Goal: Task Accomplishment & Management: Complete application form

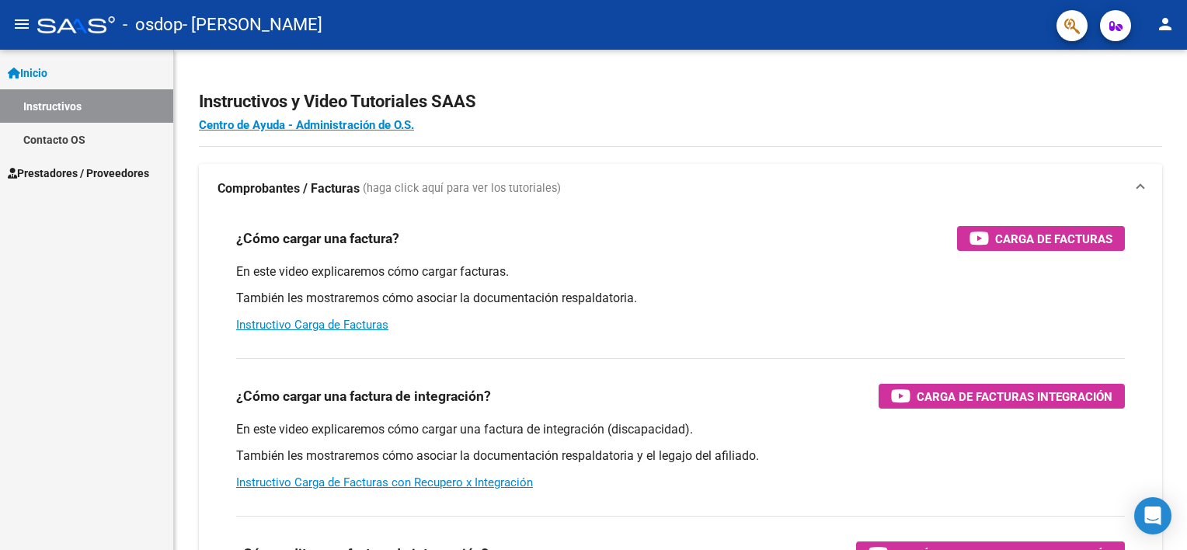
click at [96, 168] on span "Prestadores / Proveedores" at bounding box center [78, 173] width 141 height 17
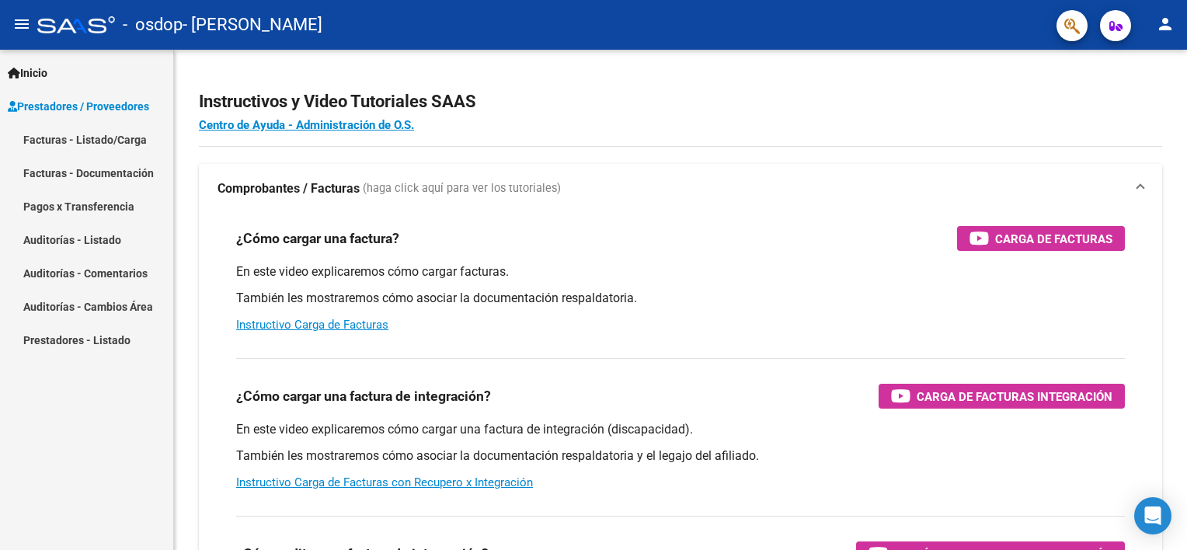
click at [96, 148] on link "Facturas - Listado/Carga" at bounding box center [86, 139] width 173 height 33
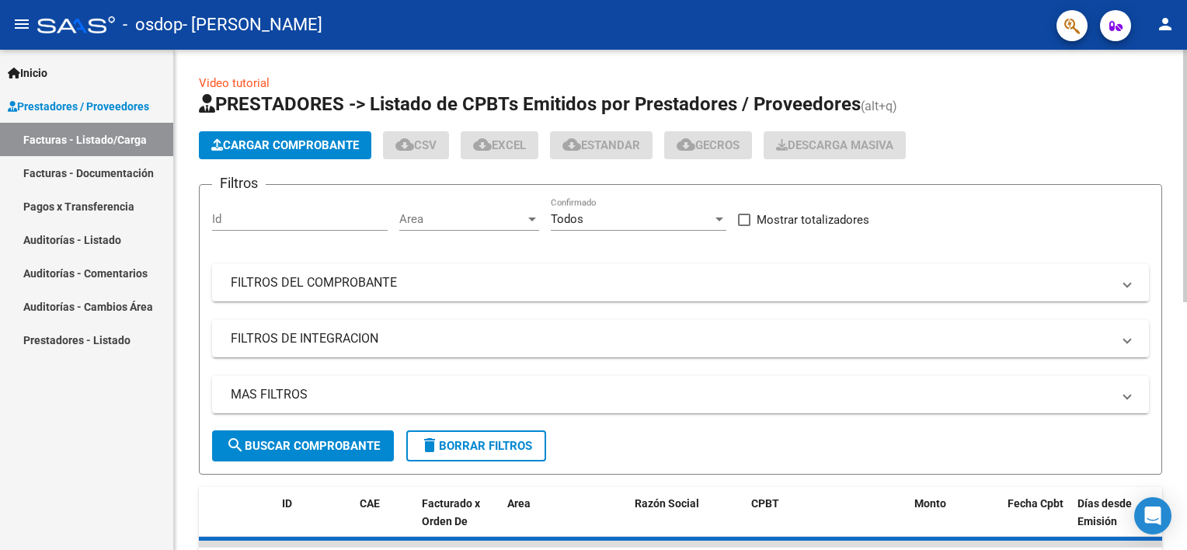
click at [292, 145] on span "Cargar Comprobante" at bounding box center [285, 145] width 148 height 14
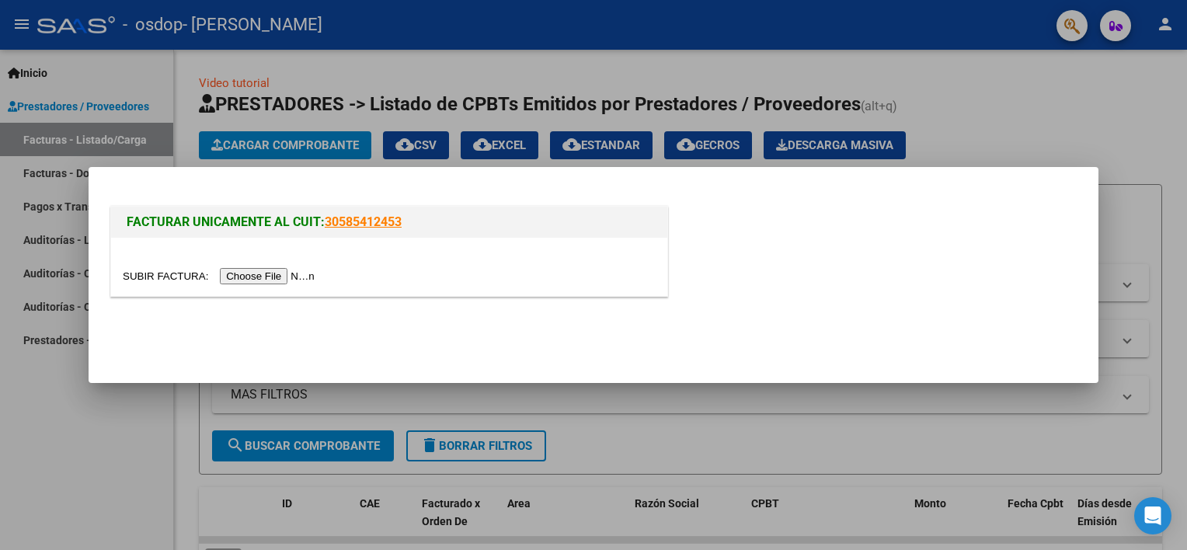
click at [270, 270] on input "file" at bounding box center [221, 276] width 197 height 16
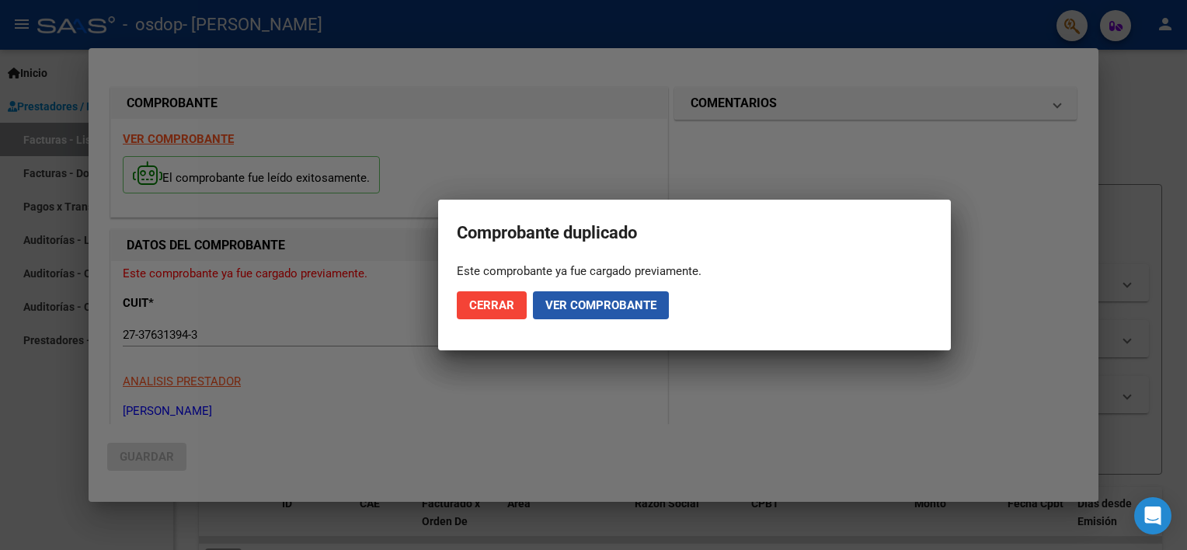
click at [597, 305] on span "Ver comprobante" at bounding box center [601, 305] width 111 height 14
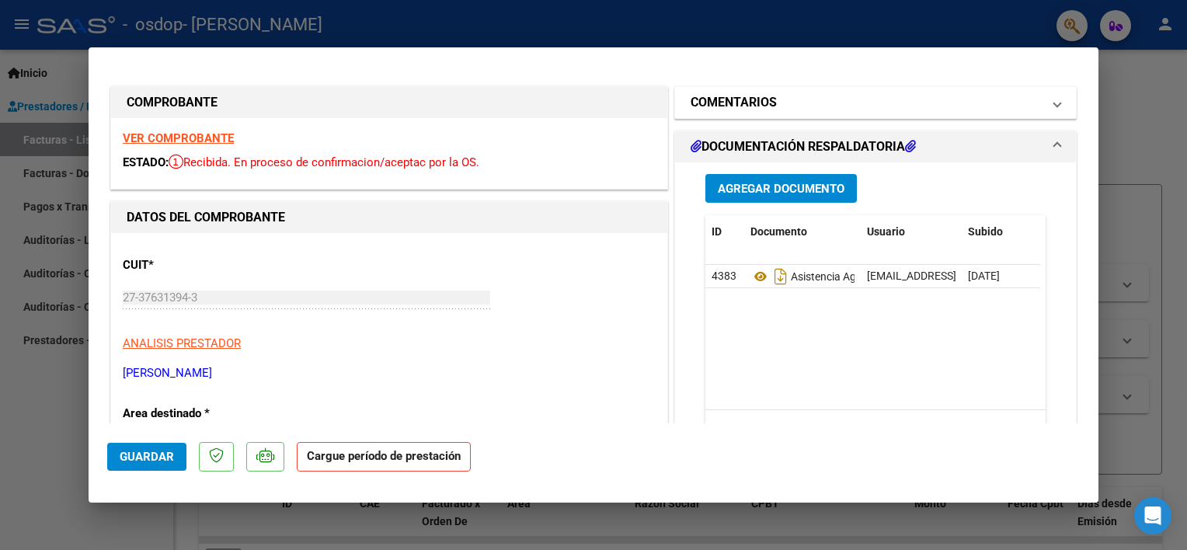
click at [1050, 109] on mat-expansion-panel-header "COMENTARIOS" at bounding box center [875, 102] width 401 height 31
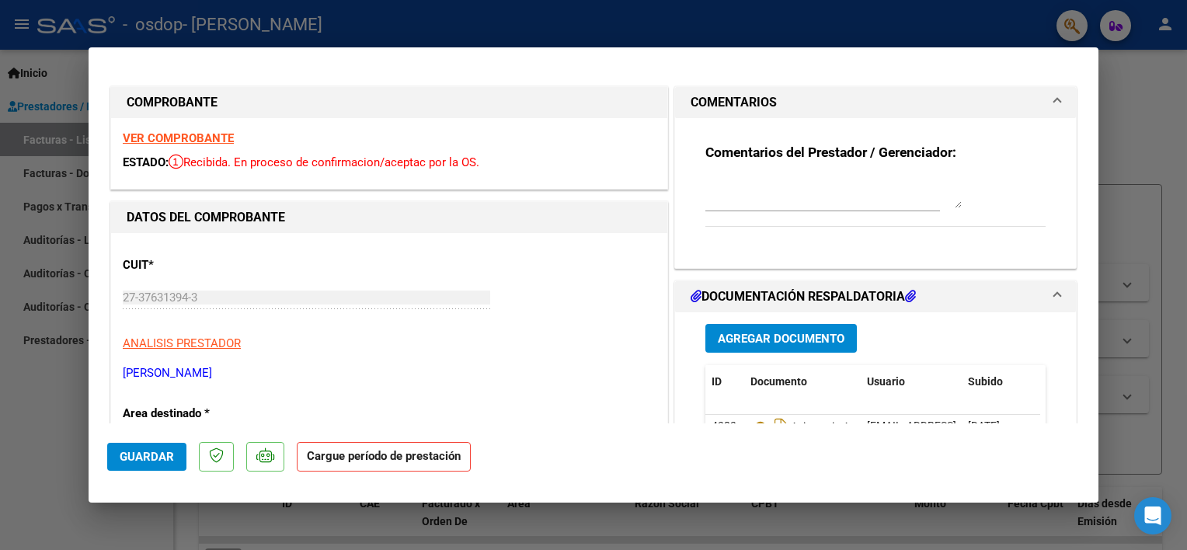
click at [1050, 109] on mat-expansion-panel-header "COMENTARIOS" at bounding box center [875, 102] width 401 height 31
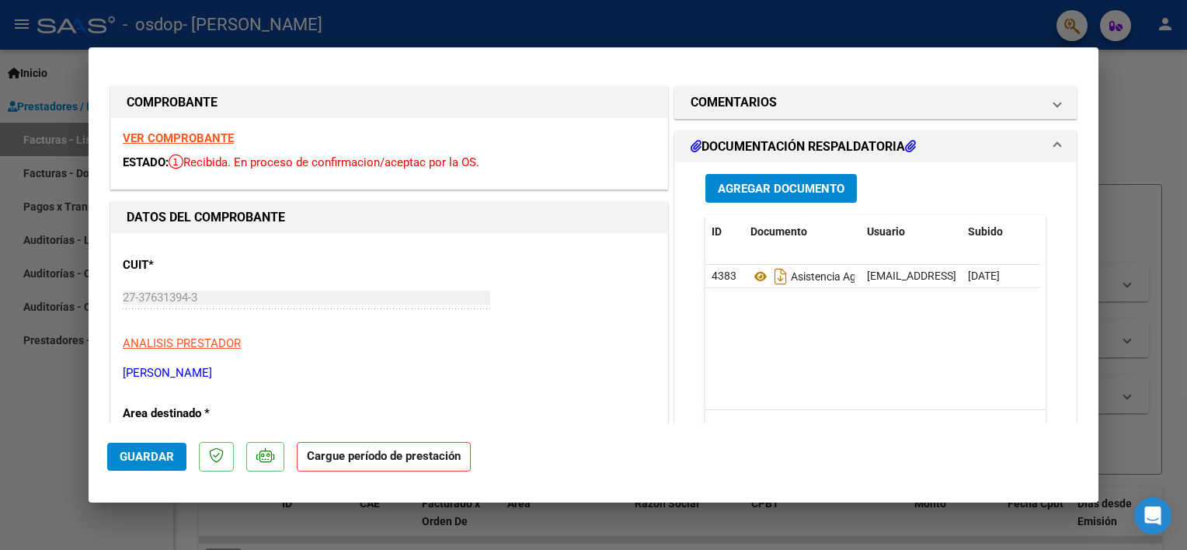
click at [1041, 147] on span "DOCUMENTACIÓN RESPALDATORIA" at bounding box center [873, 147] width 364 height 19
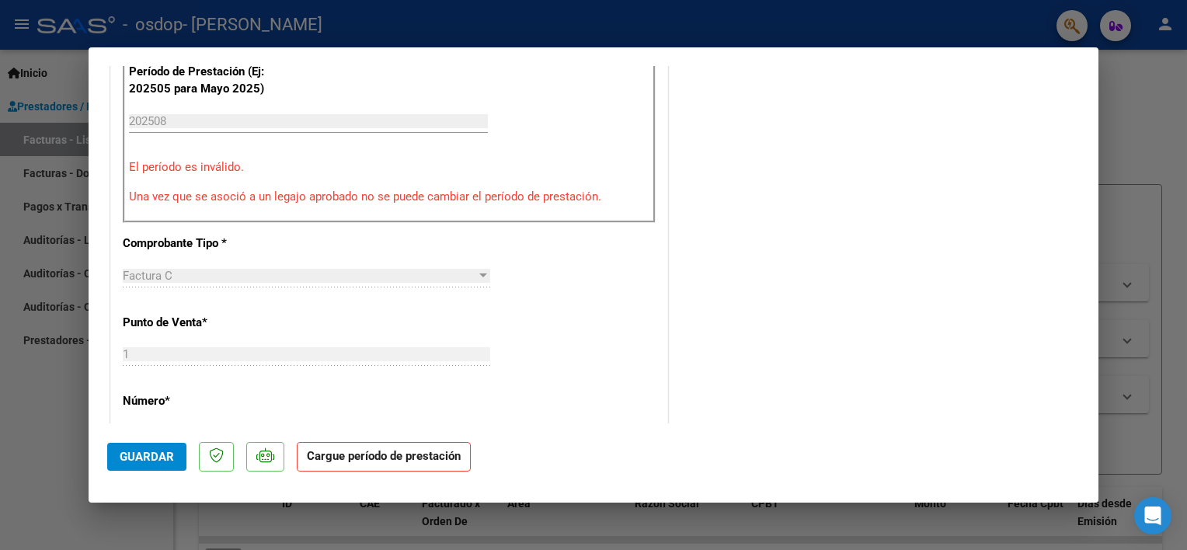
drag, startPoint x: 180, startPoint y: 348, endPoint x: 382, endPoint y: 427, distance: 216.0
click at [382, 427] on mat-dialog-container "COMPROBANTE VER COMPROBANTE ESTADO: Recibida. En proceso de confirmacion/acepta…" at bounding box center [594, 275] width 1010 height 456
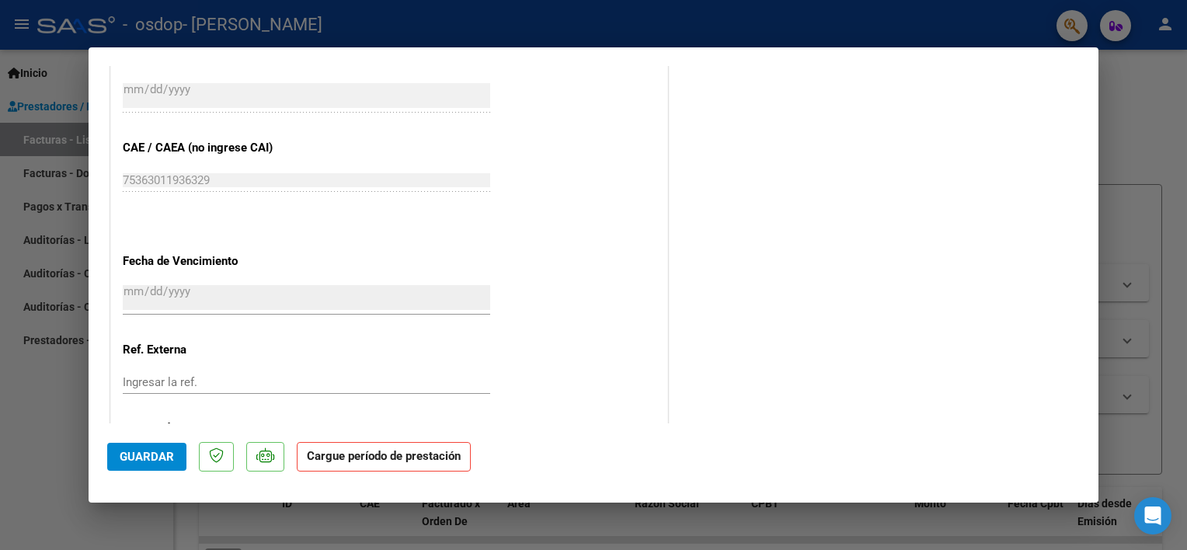
scroll to position [1004, 0]
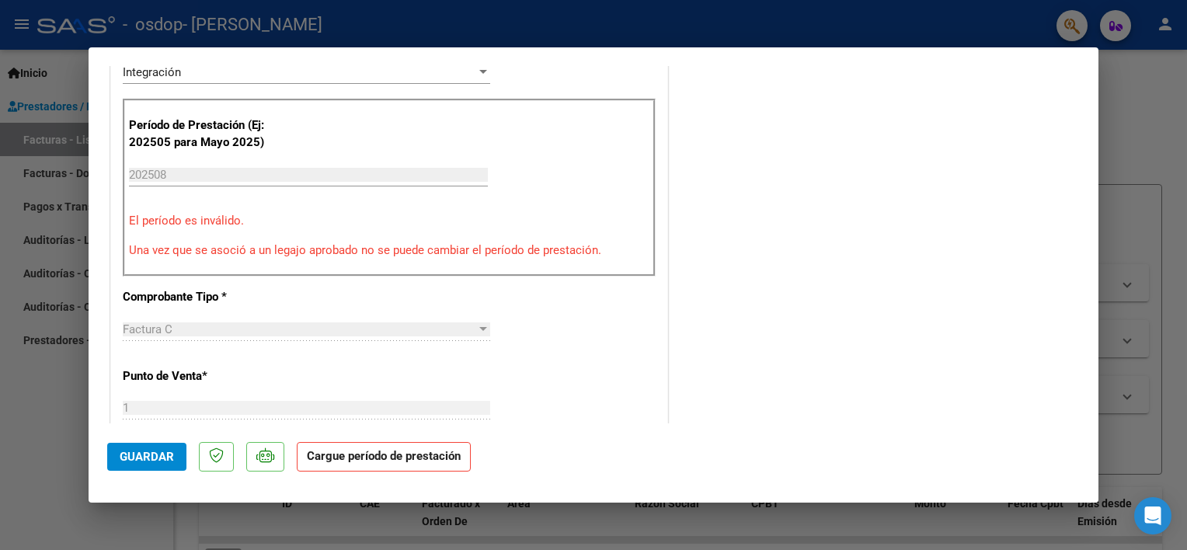
scroll to position [0, 0]
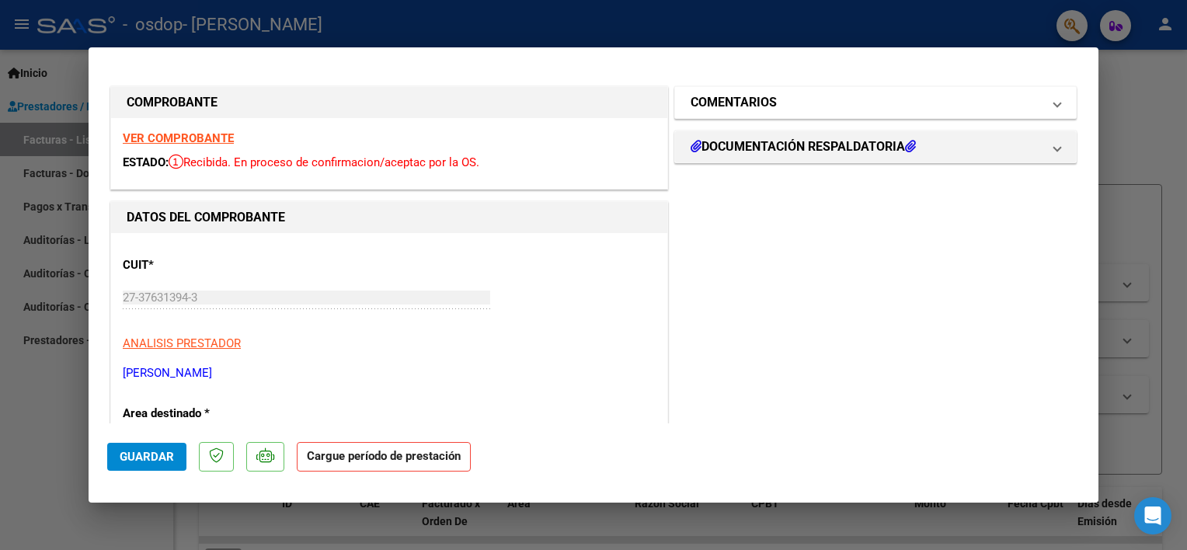
click at [1054, 111] on mat-expansion-panel-header "COMENTARIOS" at bounding box center [875, 102] width 401 height 31
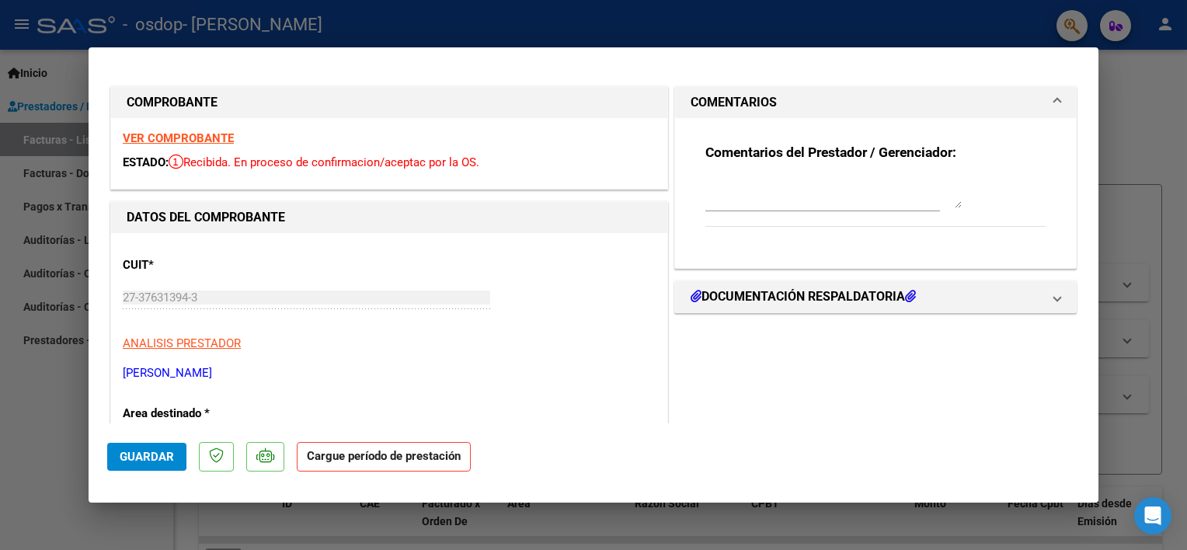
click at [1054, 111] on mat-expansion-panel-header "COMENTARIOS" at bounding box center [875, 102] width 401 height 31
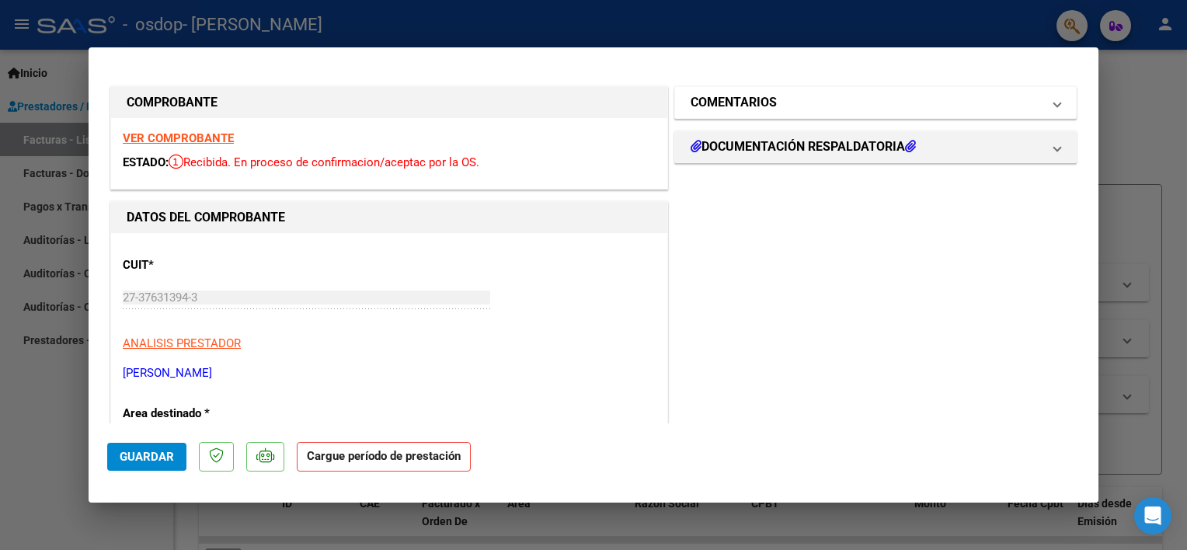
click at [1054, 111] on mat-expansion-panel-header "COMENTARIOS" at bounding box center [875, 102] width 401 height 31
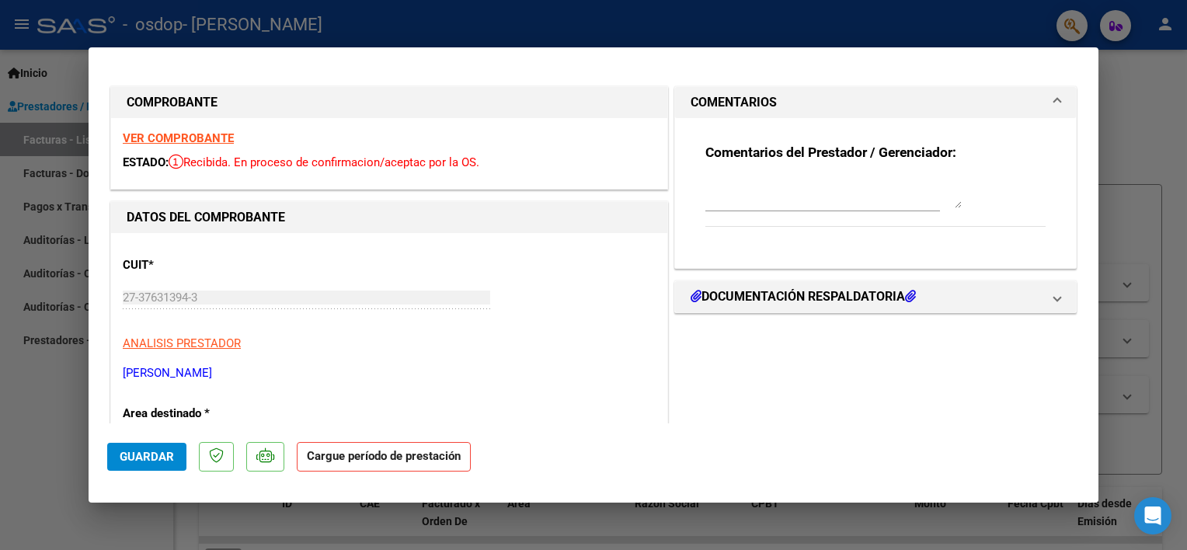
click at [943, 202] on textarea at bounding box center [834, 192] width 256 height 31
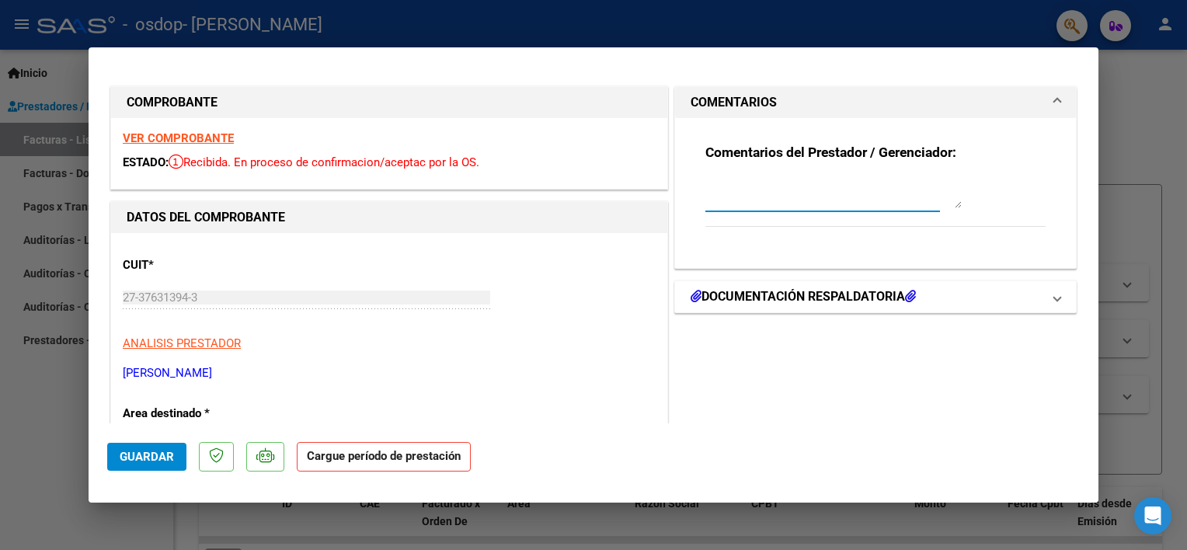
click at [1027, 309] on mat-expansion-panel-header "DOCUMENTACIÓN RESPALDATORIA" at bounding box center [875, 296] width 401 height 31
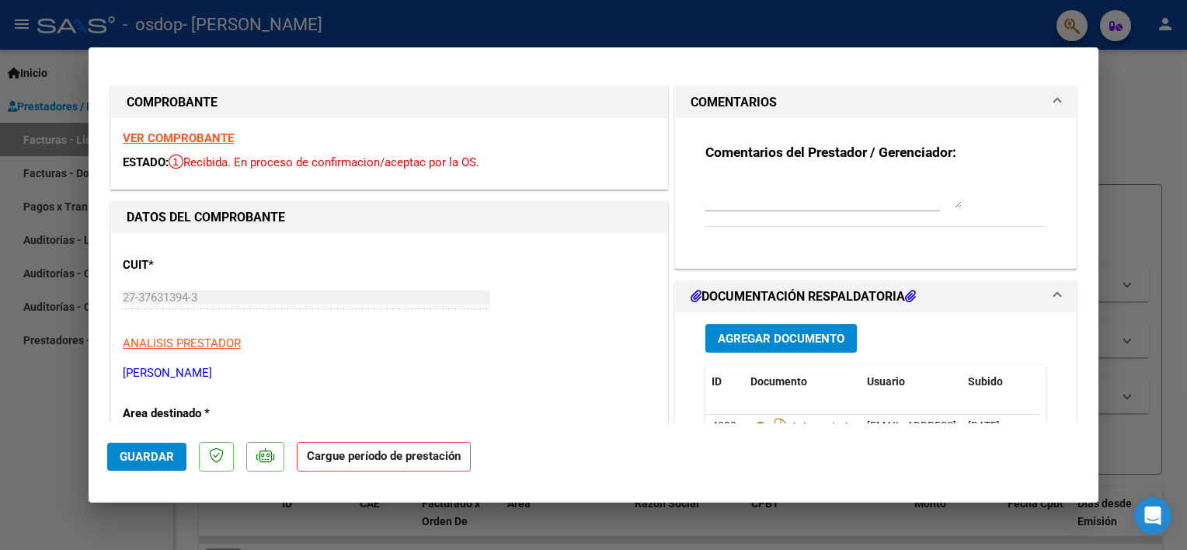
click at [172, 134] on strong "VER COMPROBANTE" at bounding box center [178, 138] width 111 height 14
click at [303, 175] on div "VER COMPROBANTE ESTADO: Recibida. En proceso de confirmacion/aceptac por la OS." at bounding box center [389, 153] width 556 height 71
click at [215, 137] on strong "VER COMPROBANTE" at bounding box center [178, 138] width 111 height 14
click at [0, 211] on html "menu - osdop - [PERSON_NAME] person Inicio Instructivos Contacto OS Prestadores…" at bounding box center [593, 275] width 1187 height 550
click at [1138, 453] on div at bounding box center [593, 275] width 1187 height 550
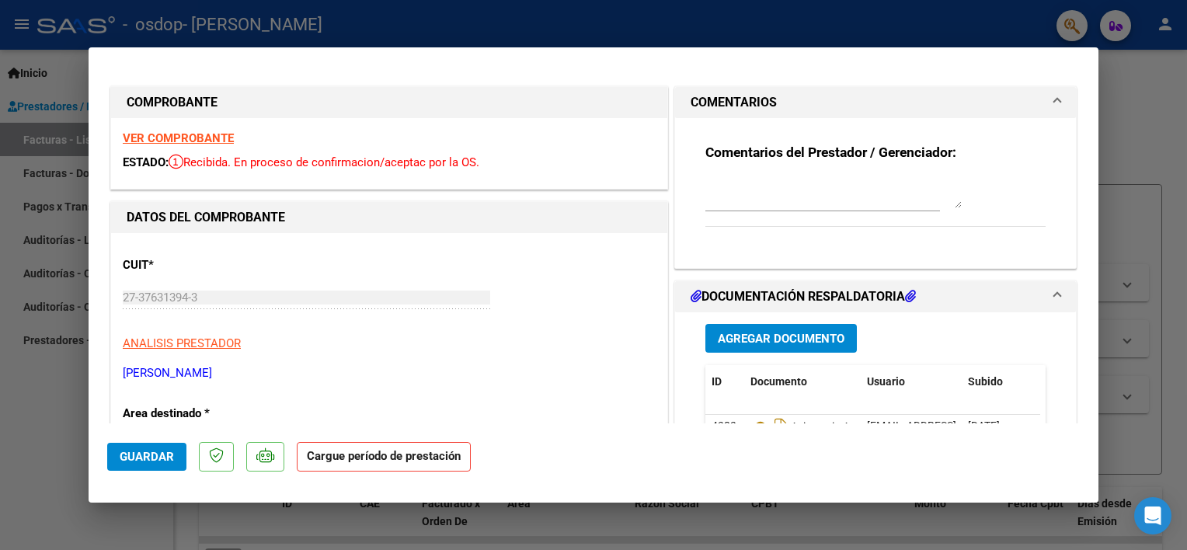
type input "$ 0,00"
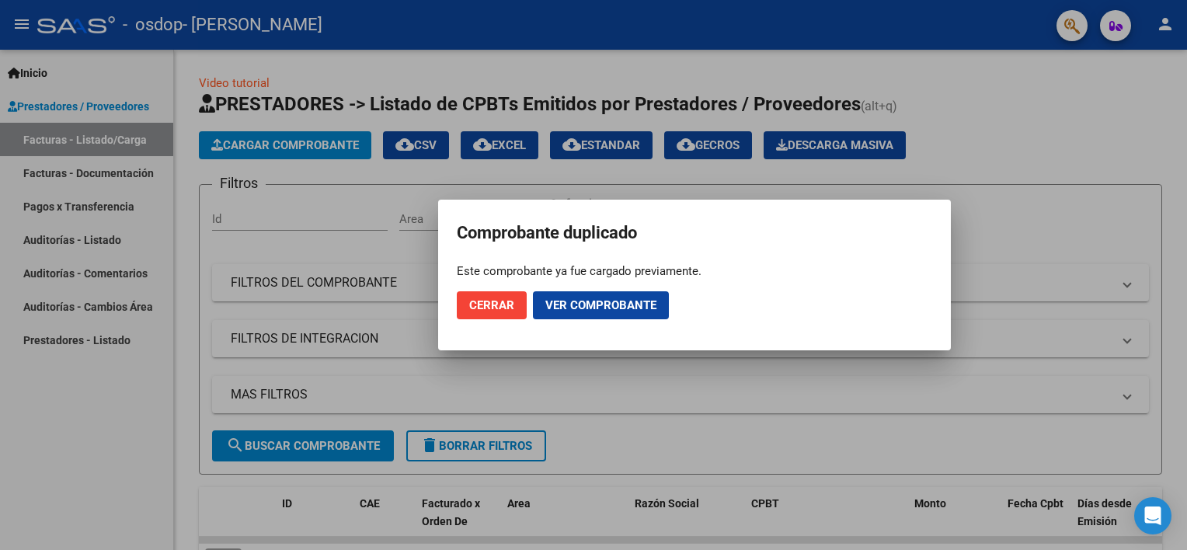
click at [500, 304] on span "Cerrar" at bounding box center [491, 305] width 45 height 14
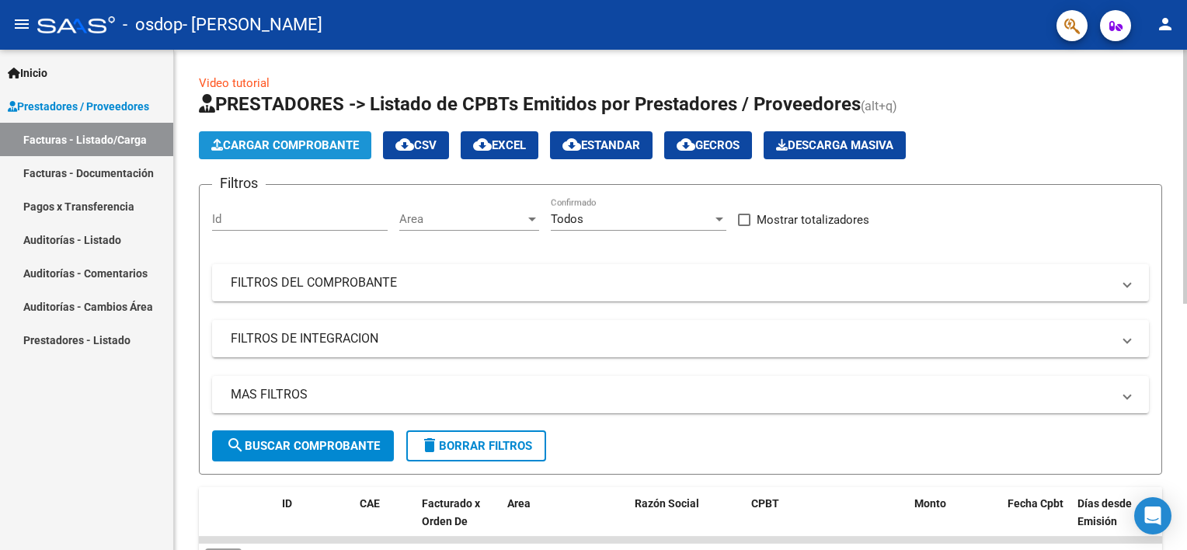
click at [310, 141] on span "Cargar Comprobante" at bounding box center [285, 145] width 148 height 14
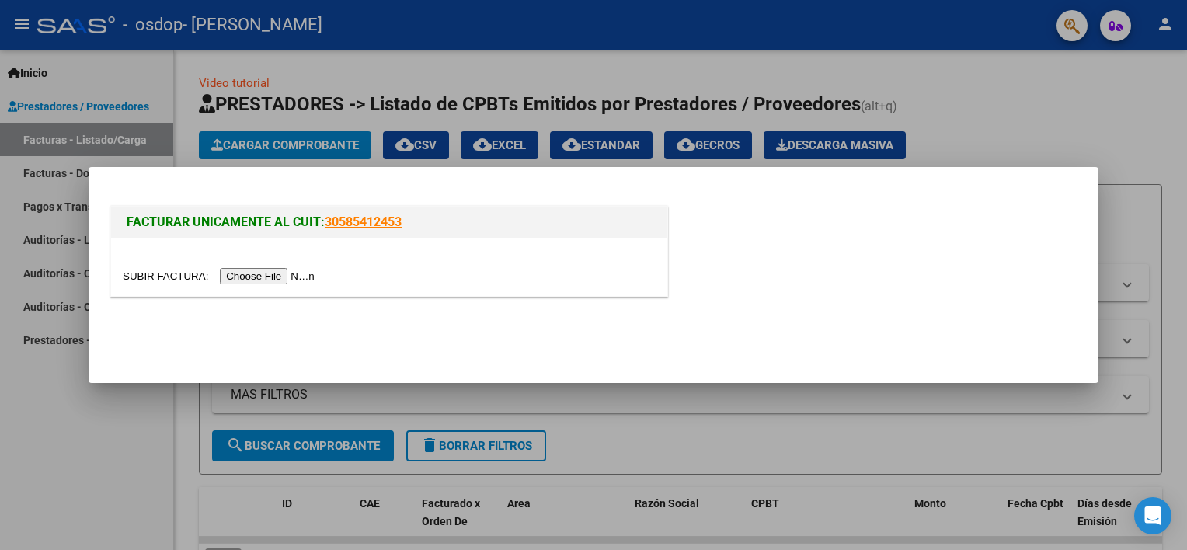
click at [282, 274] on input "file" at bounding box center [221, 276] width 197 height 16
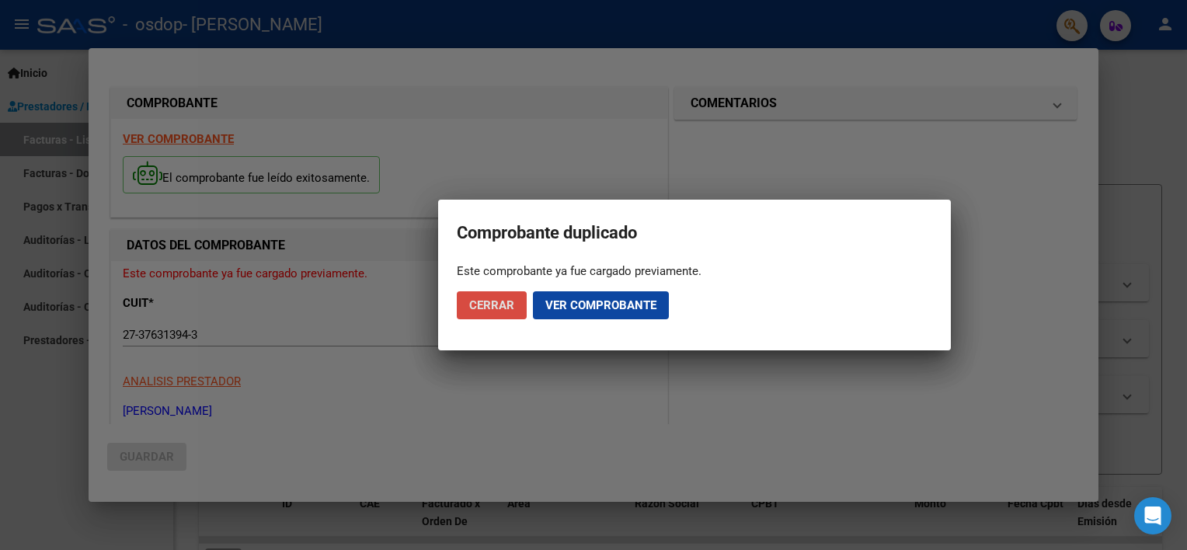
click at [504, 311] on span "Cerrar" at bounding box center [491, 305] width 45 height 14
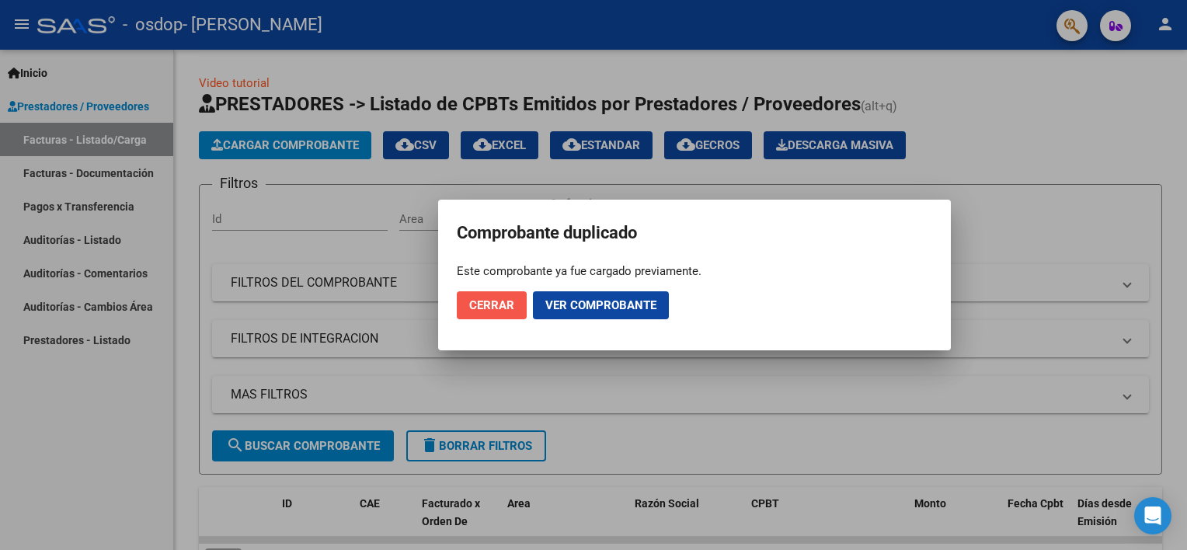
click at [504, 311] on span "Cerrar" at bounding box center [491, 305] width 45 height 14
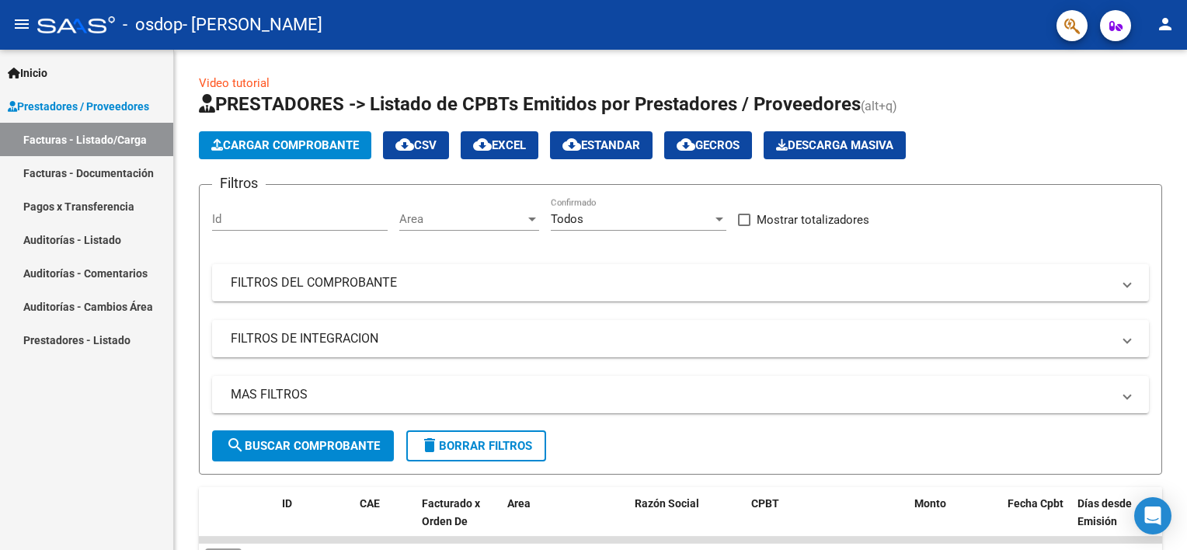
click at [61, 170] on link "Facturas - Documentación" at bounding box center [86, 172] width 173 height 33
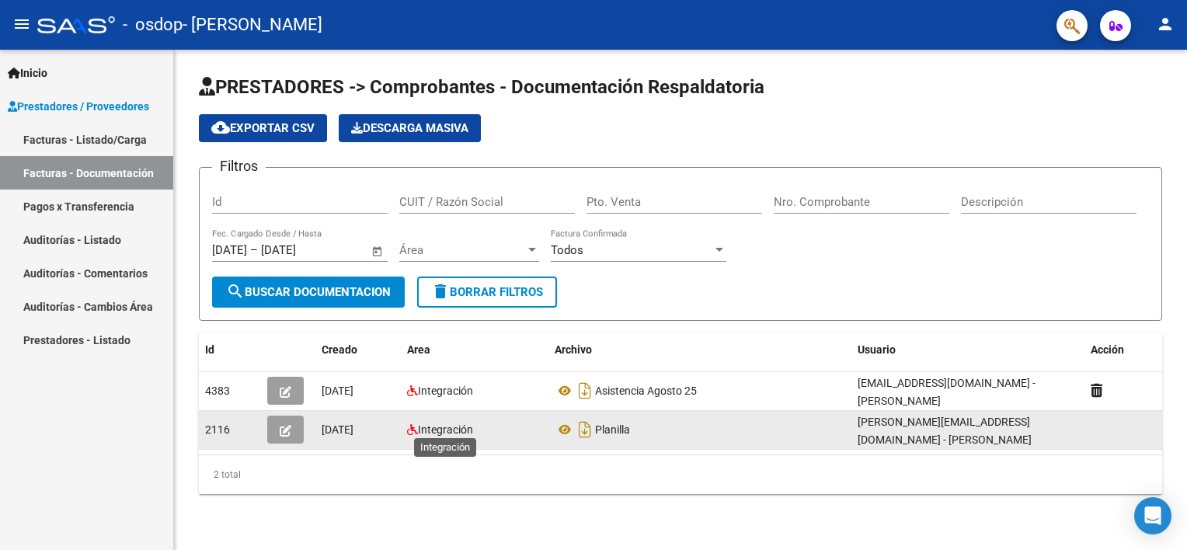
click at [450, 431] on span "Integración" at bounding box center [445, 430] width 55 height 12
click at [633, 425] on div "Planilla" at bounding box center [700, 429] width 291 height 25
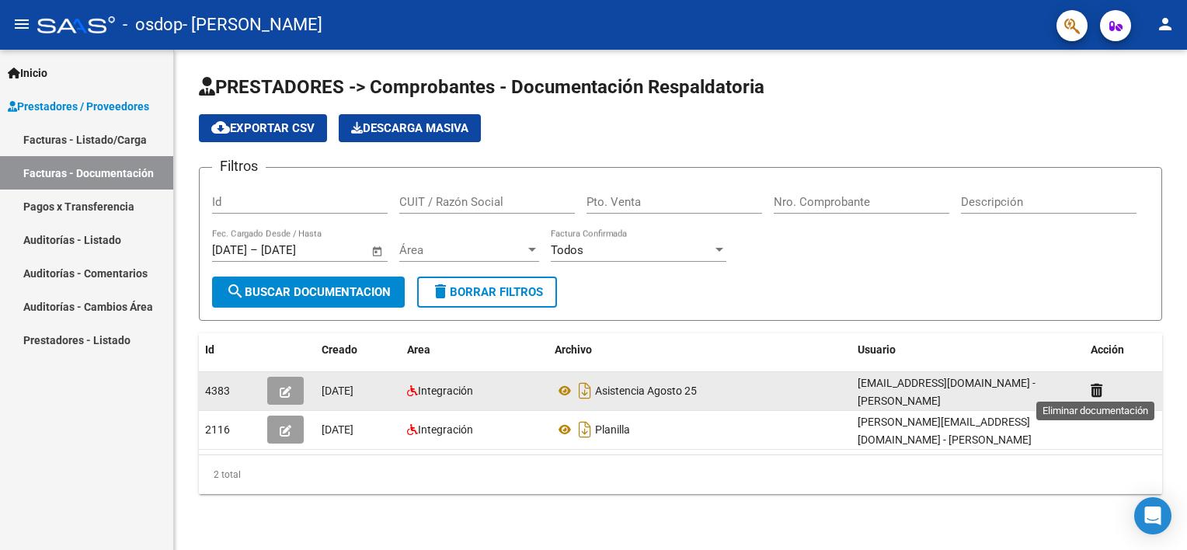
click at [1097, 392] on icon at bounding box center [1097, 390] width 12 height 15
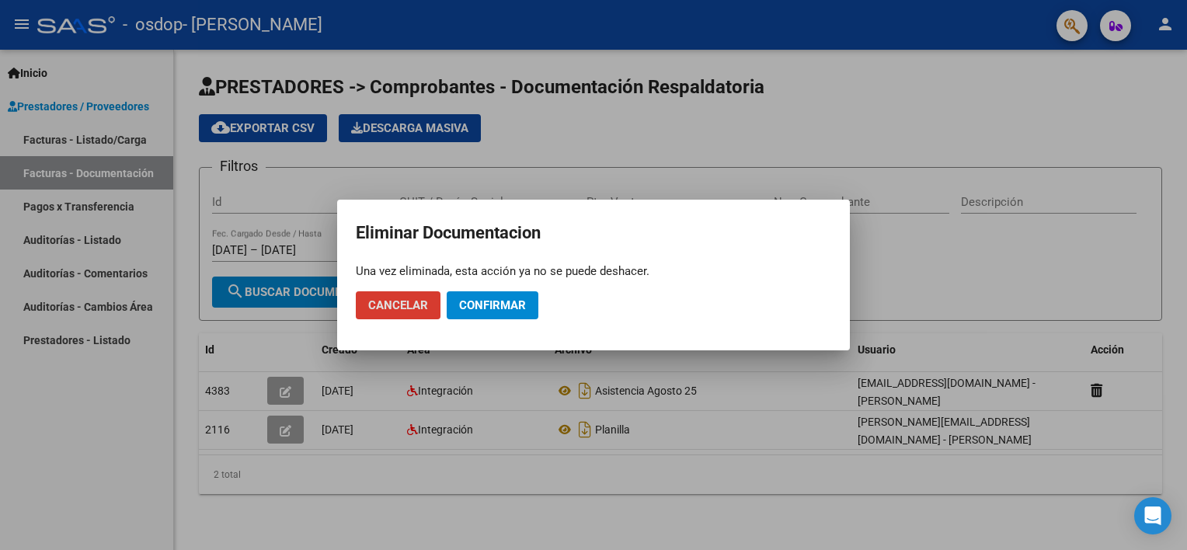
click at [491, 303] on span "Confirmar" at bounding box center [492, 305] width 67 height 14
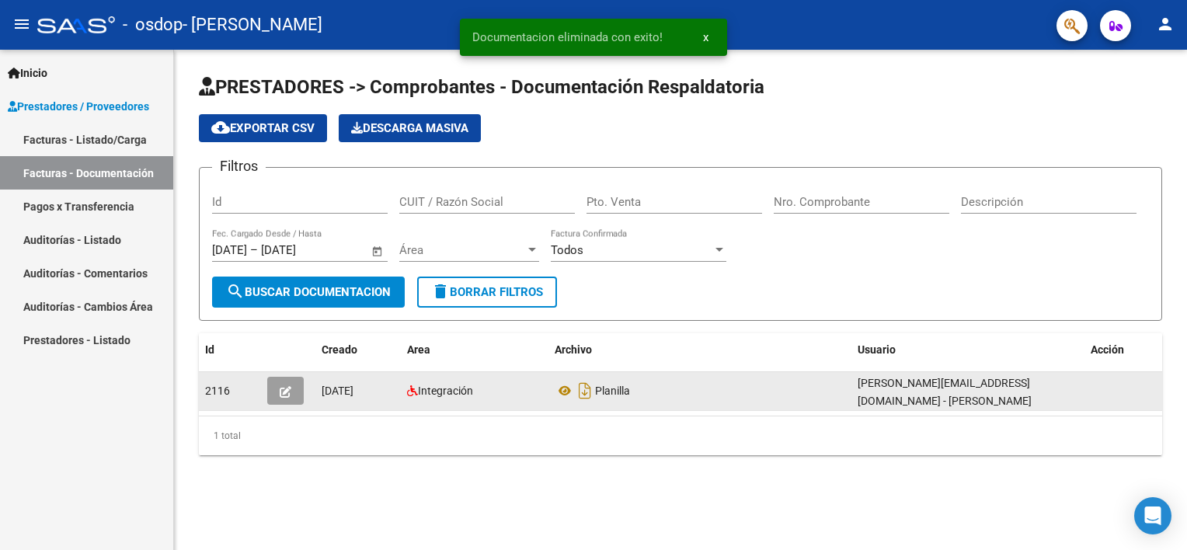
click at [973, 395] on div "[PERSON_NAME][EMAIL_ADDRESS][DOMAIN_NAME] - [PERSON_NAME]" at bounding box center [968, 391] width 221 height 33
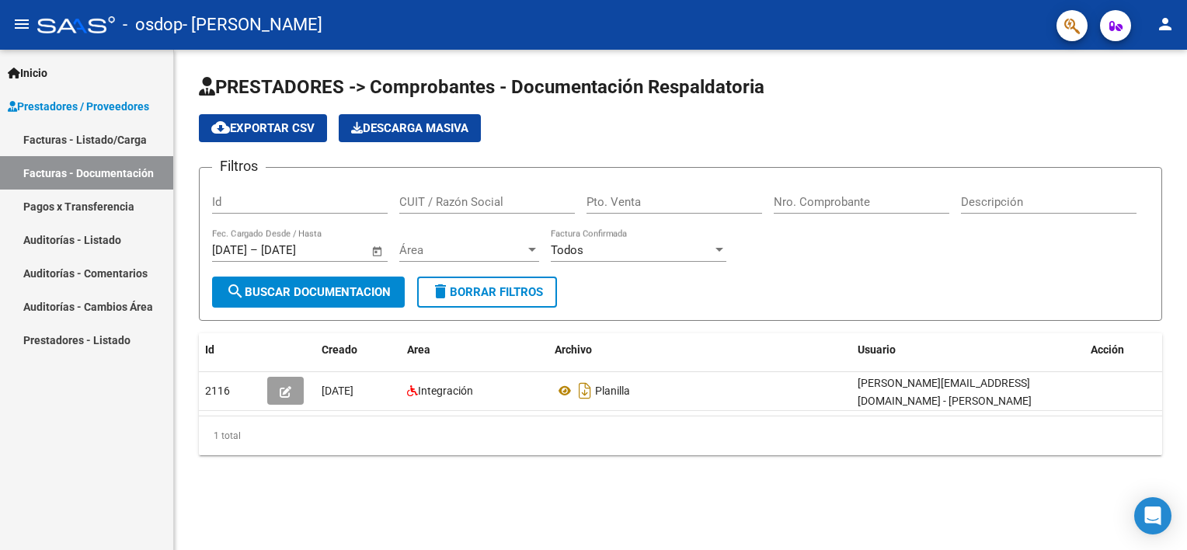
click at [103, 149] on link "Facturas - Listado/Carga" at bounding box center [86, 139] width 173 height 33
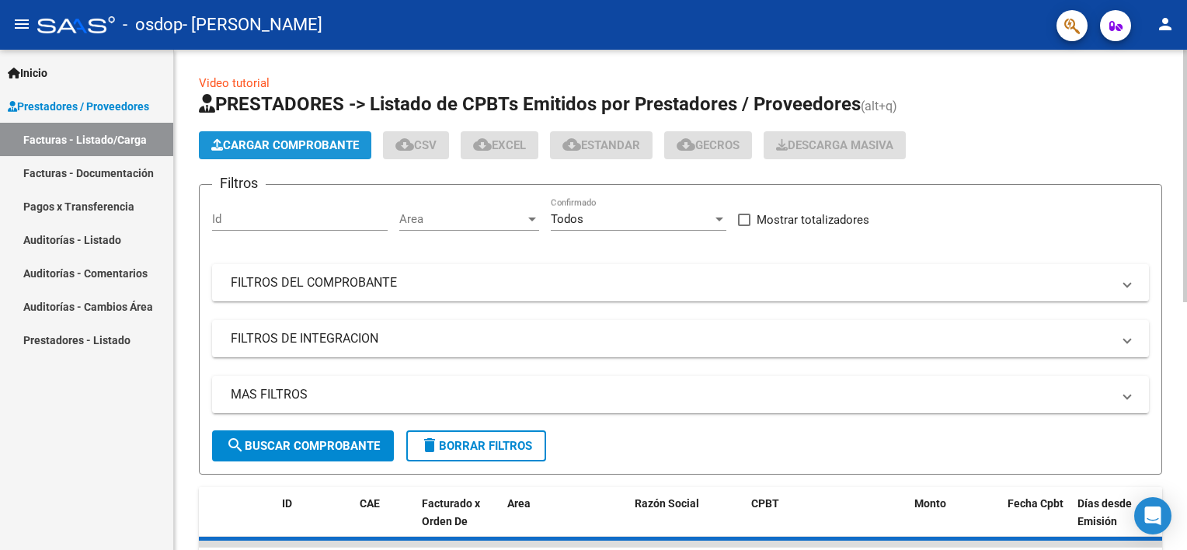
click at [297, 146] on span "Cargar Comprobante" at bounding box center [285, 145] width 148 height 14
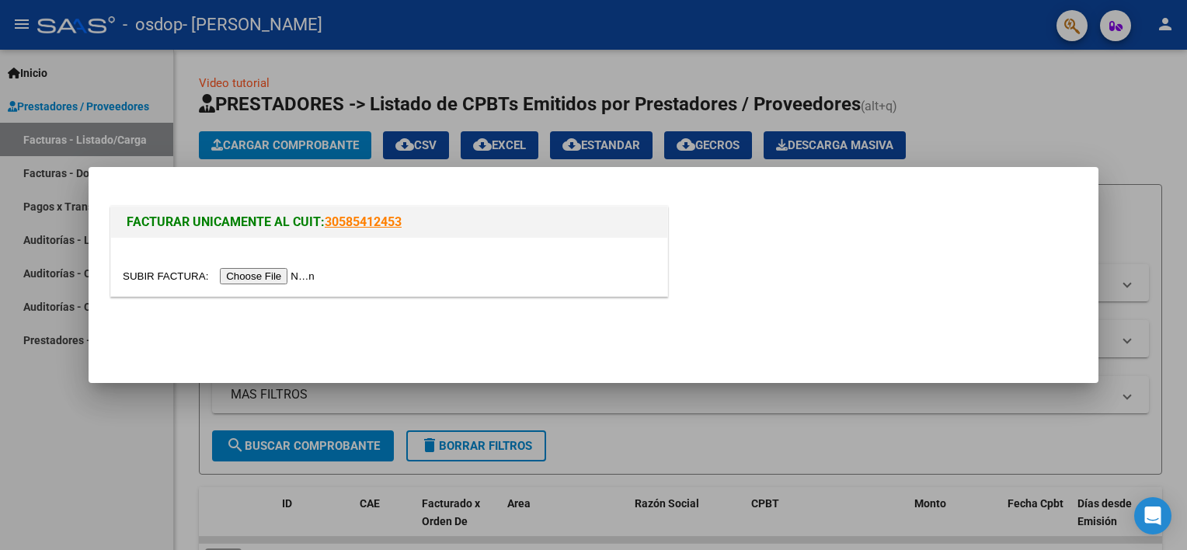
click at [264, 274] on input "file" at bounding box center [221, 276] width 197 height 16
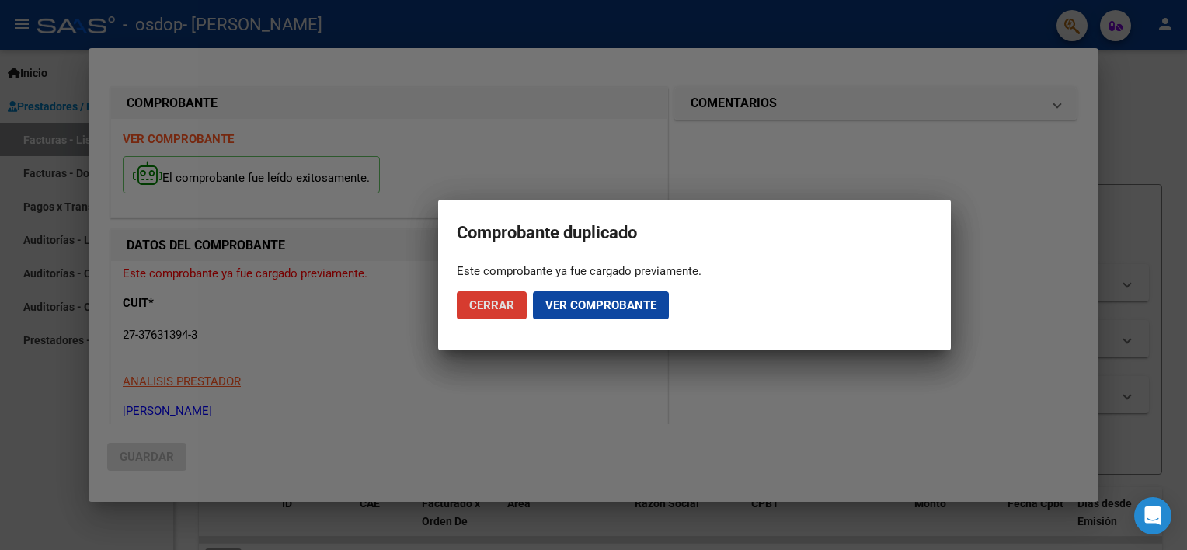
click at [494, 308] on span "Cerrar" at bounding box center [491, 305] width 45 height 14
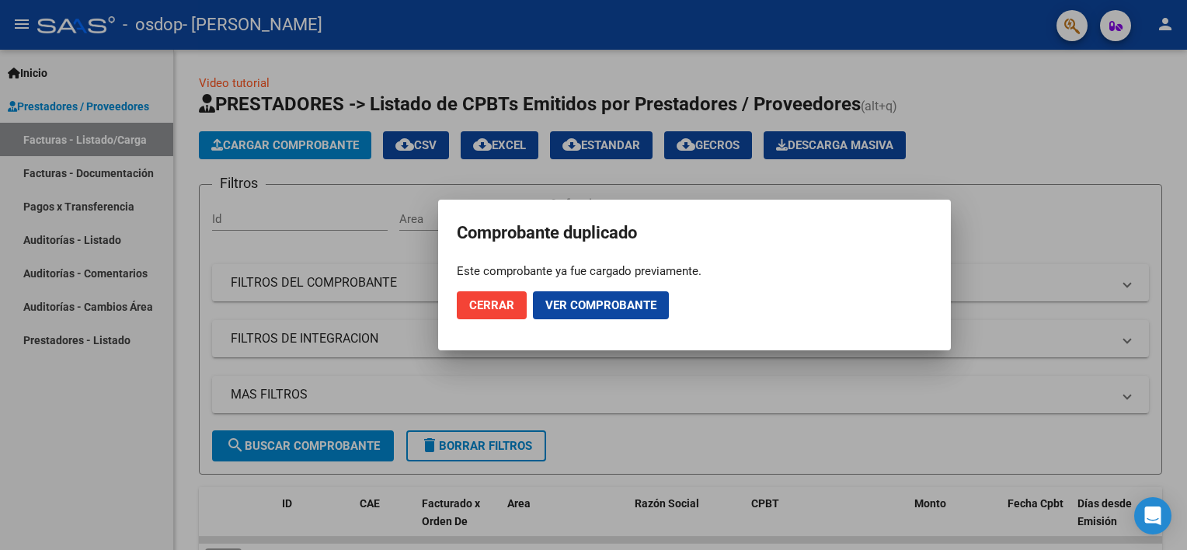
click at [598, 308] on span "Ver comprobante" at bounding box center [601, 305] width 111 height 14
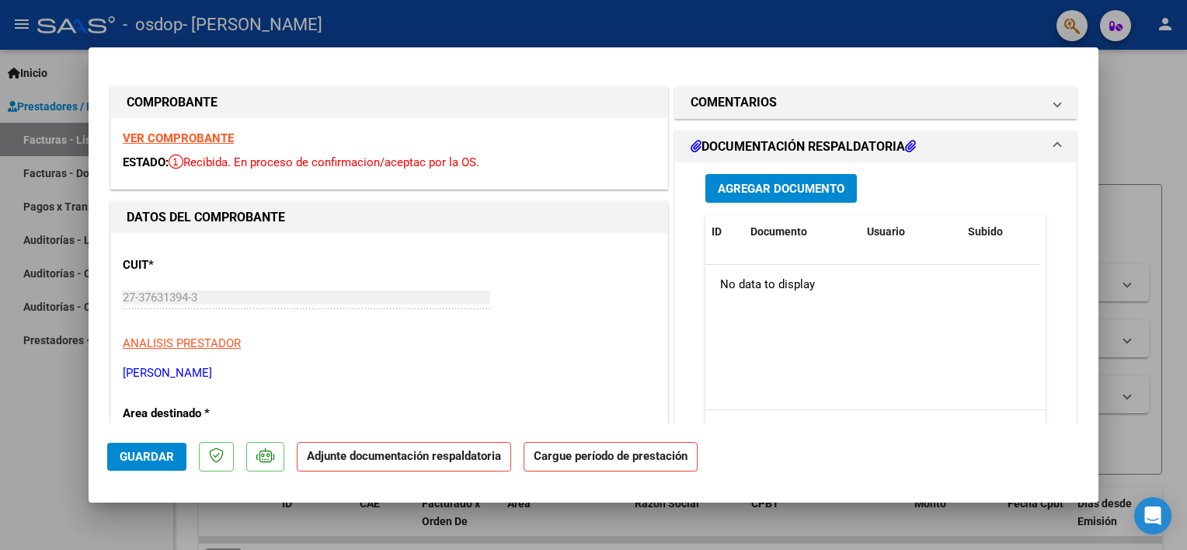
click at [591, 448] on strong "Cargue período de prestación" at bounding box center [611, 457] width 174 height 30
drag, startPoint x: 469, startPoint y: 351, endPoint x: 525, endPoint y: -62, distance: 417.2
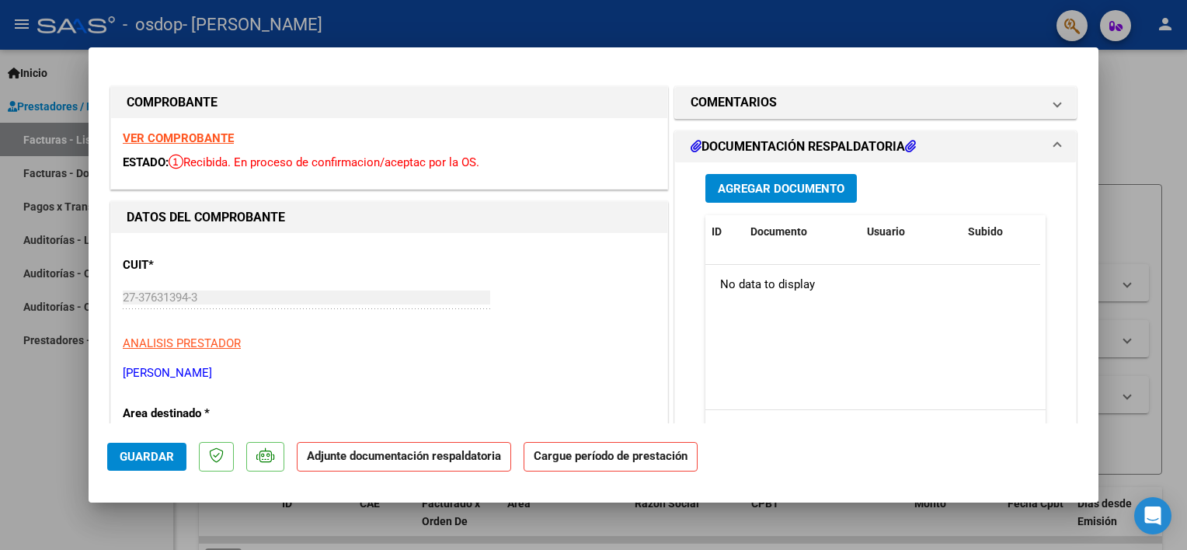
click at [525, 0] on html "menu - osdop - [PERSON_NAME] person Inicio Instructivos Contacto OS Prestadores…" at bounding box center [593, 275] width 1187 height 550
drag, startPoint x: 525, startPoint y: -62, endPoint x: 617, endPoint y: 246, distance: 321.1
click at [617, 246] on div "CUIT * 27-37631394-3 Ingresar CUIT ANALISIS PRESTADOR [PERSON_NAME] [PERSON_NAM…" at bounding box center [389, 313] width 533 height 137
click at [800, 149] on h1 "DOCUMENTACIÓN RESPALDATORIA" at bounding box center [803, 147] width 225 height 19
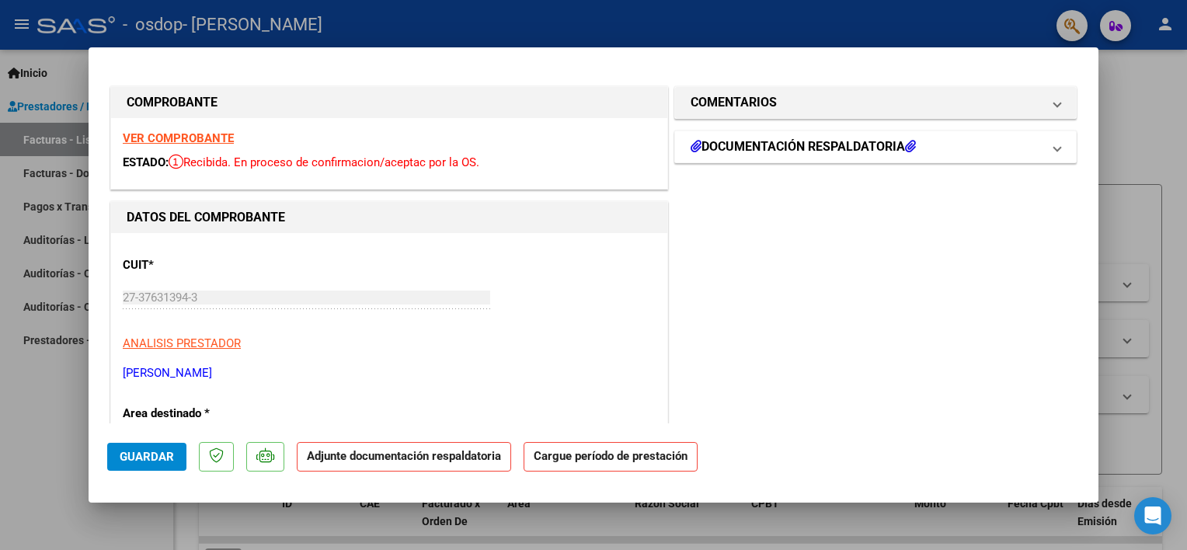
click at [800, 149] on h1 "DOCUMENTACIÓN RESPALDATORIA" at bounding box center [803, 147] width 225 height 19
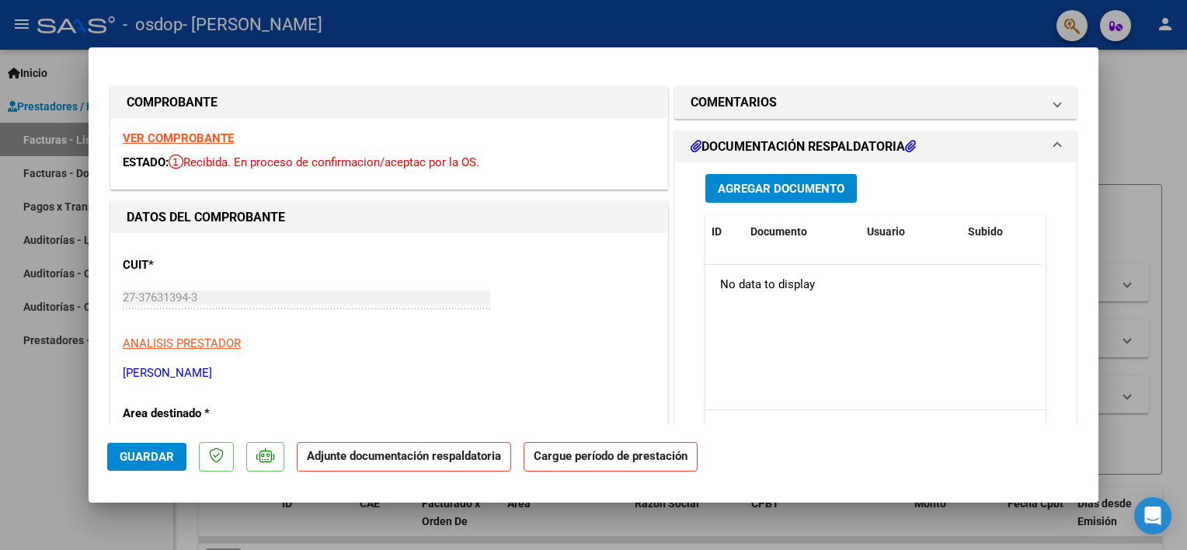
click at [783, 198] on button "Agregar Documento" at bounding box center [782, 188] width 152 height 29
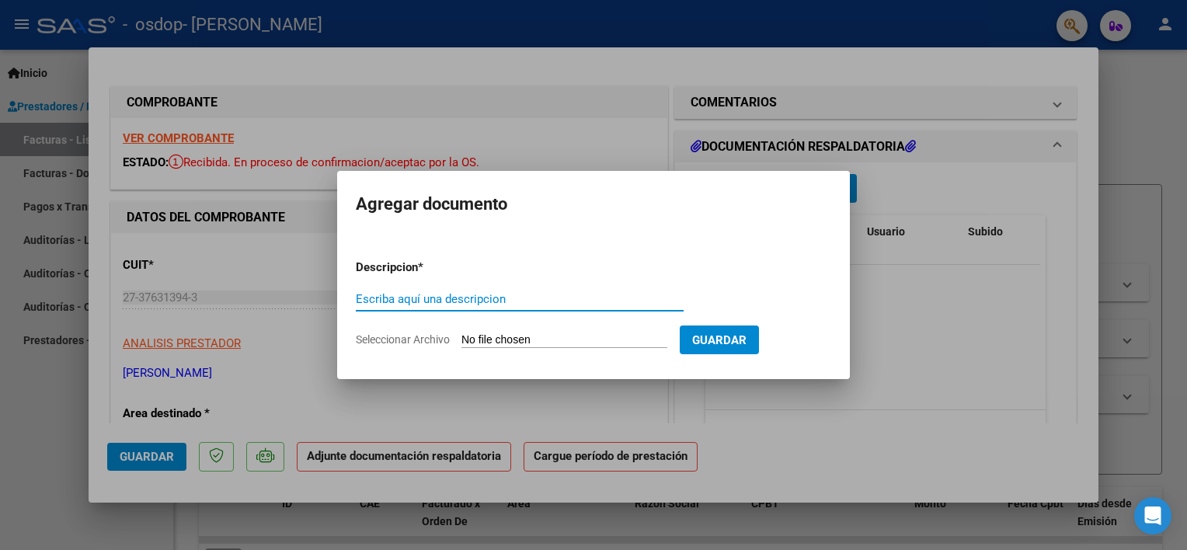
click at [507, 298] on input "Escriba aquí una descripcion" at bounding box center [520, 299] width 328 height 14
click at [515, 331] on form "Descripcion * Escriba aquí una descripcion Seleccionar Archivo Guardar" at bounding box center [594, 303] width 476 height 113
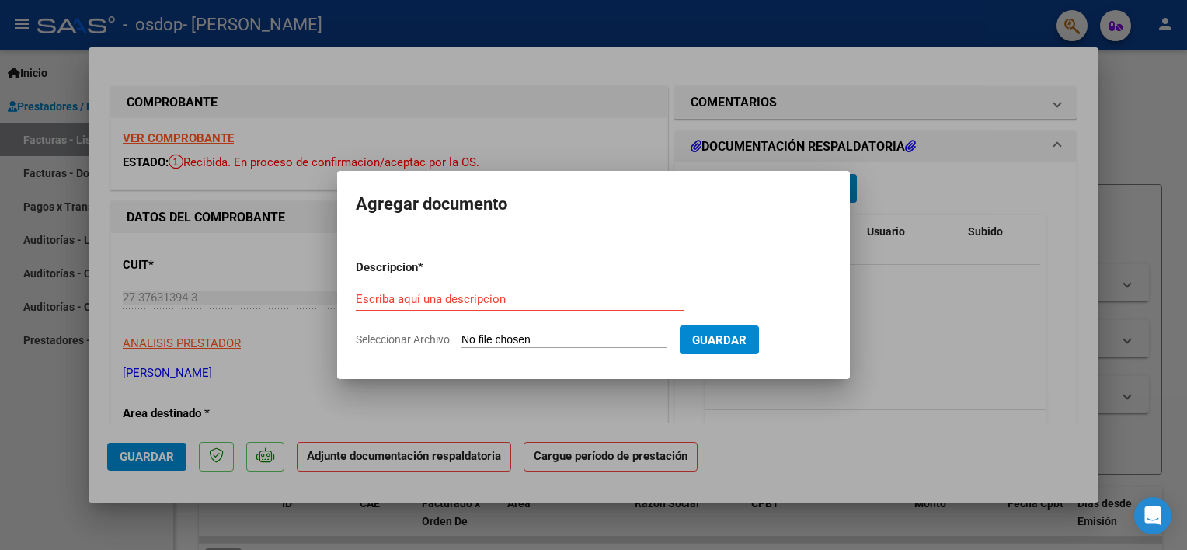
click at [493, 304] on input "Escriba aquí una descripcion" at bounding box center [520, 299] width 328 height 14
click at [591, 326] on form "Descripcion * Escriba aquí una descripcion Seleccionar Archivo Guardar" at bounding box center [594, 303] width 476 height 113
click at [574, 333] on input "Seleccionar Archivo" at bounding box center [565, 340] width 206 height 15
type input "C:\fakepath\Balti agosto.pdf"
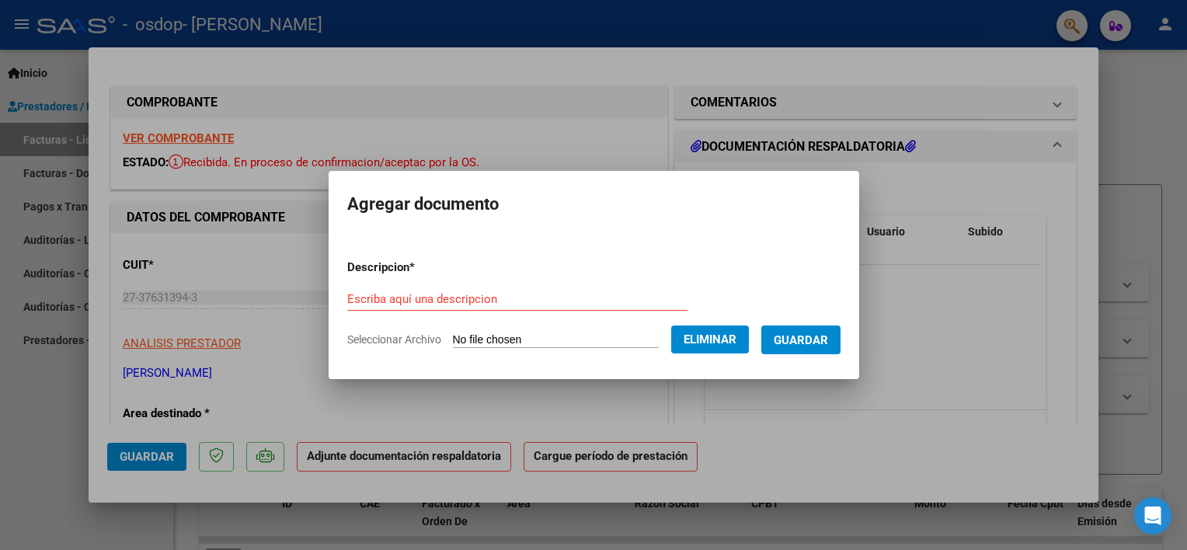
click at [541, 286] on form "Descripcion * Escriba aquí una descripcion Seleccionar Archivo Eliminar Guardar" at bounding box center [593, 303] width 493 height 113
click at [517, 295] on input "Escriba aquí una descripcion" at bounding box center [517, 299] width 340 height 14
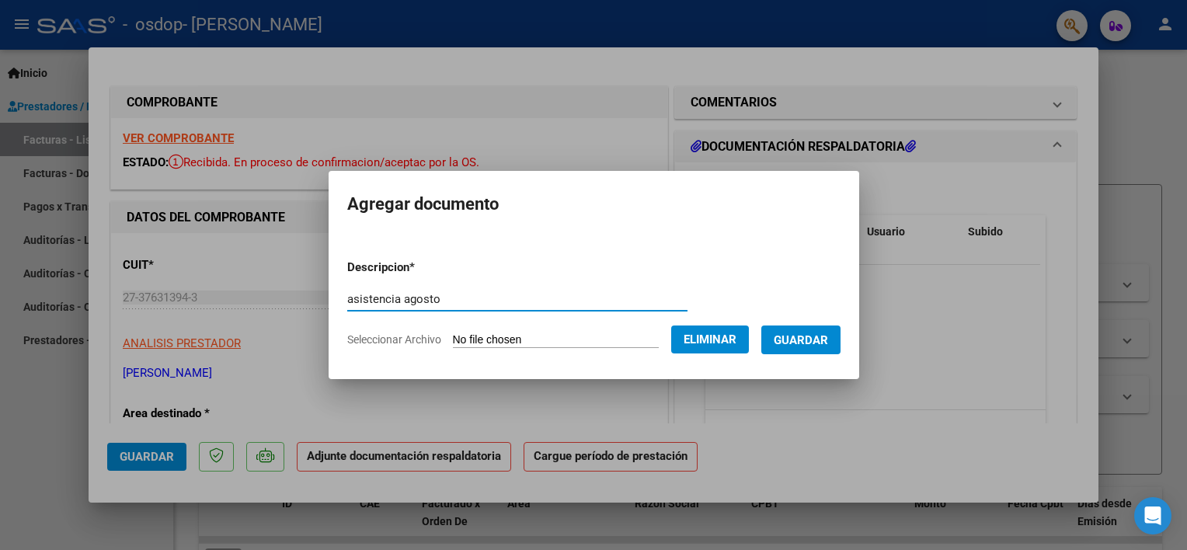
type input "asistencia agosto"
click at [818, 337] on span "Guardar" at bounding box center [801, 340] width 54 height 14
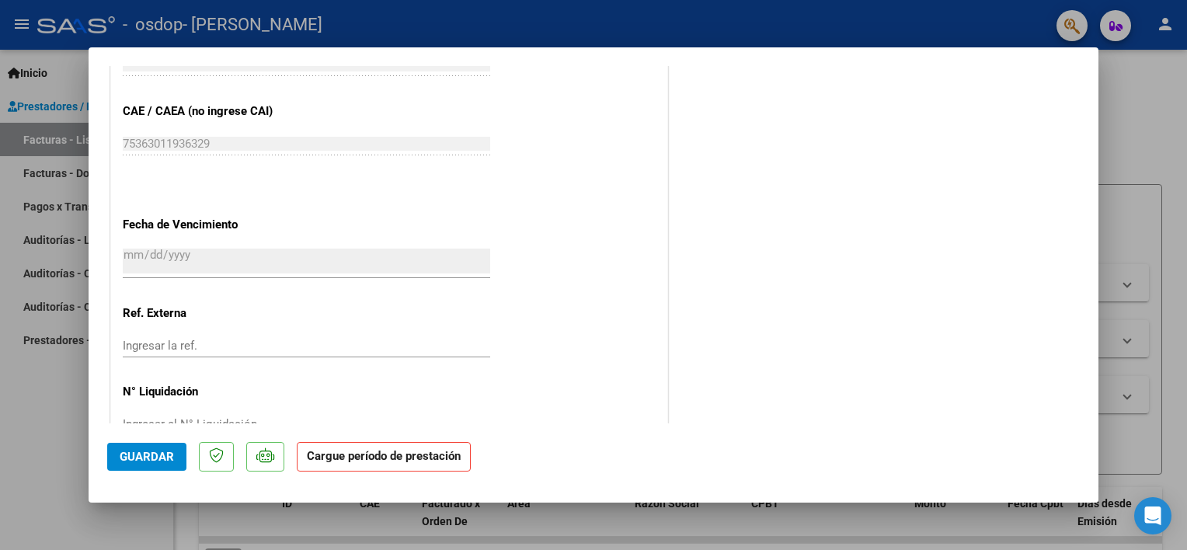
scroll to position [1004, 0]
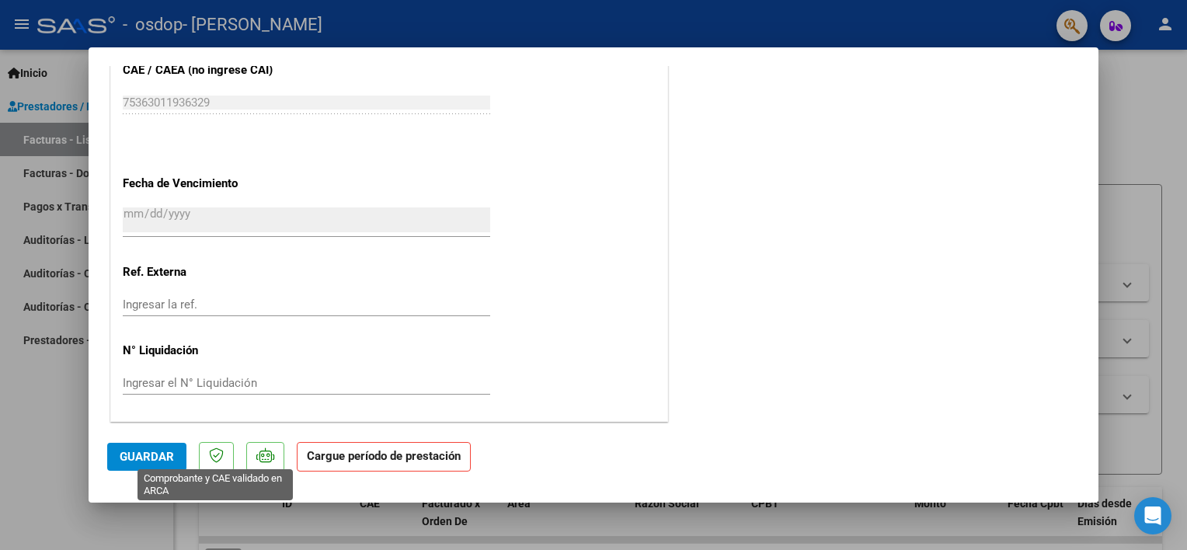
click at [213, 460] on icon at bounding box center [216, 456] width 15 height 16
click at [157, 448] on button "Guardar" at bounding box center [146, 457] width 79 height 28
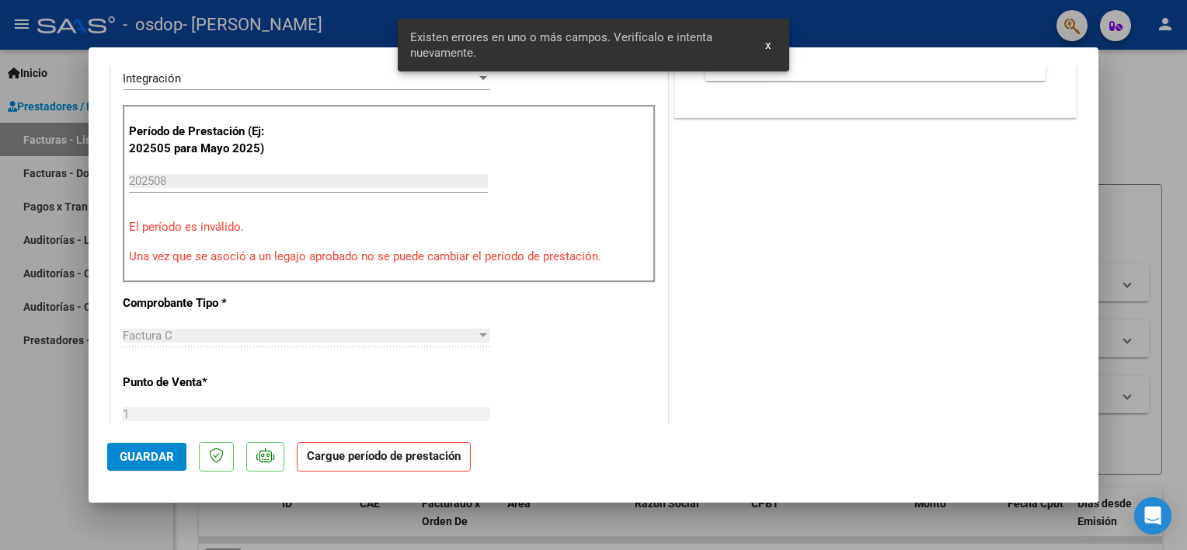
scroll to position [286, 0]
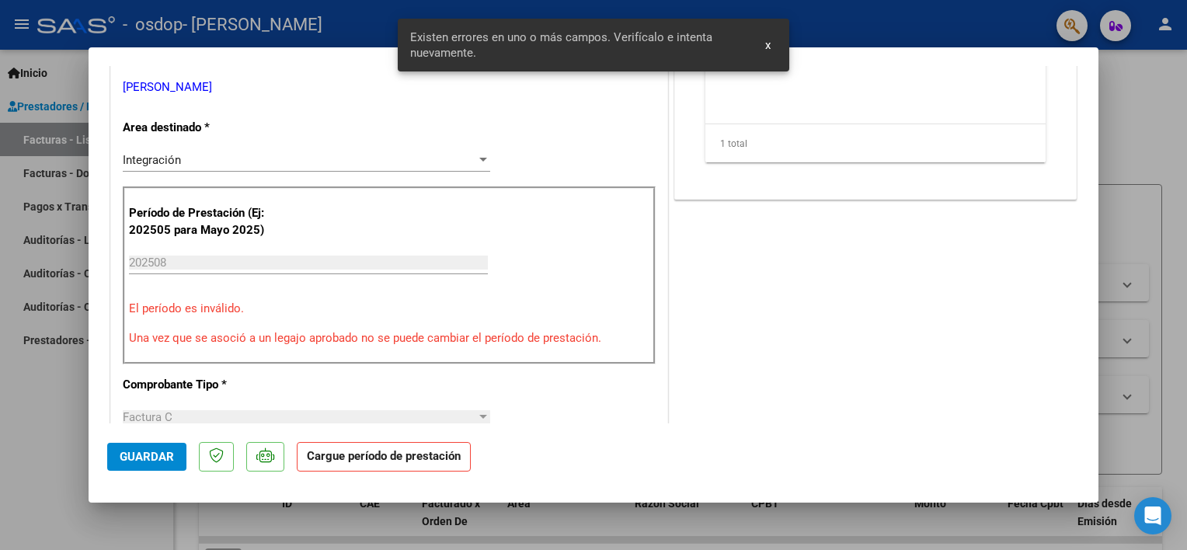
click at [200, 305] on p "El período es inválido." at bounding box center [389, 309] width 521 height 18
click at [183, 159] on div "Integración" at bounding box center [300, 160] width 354 height 14
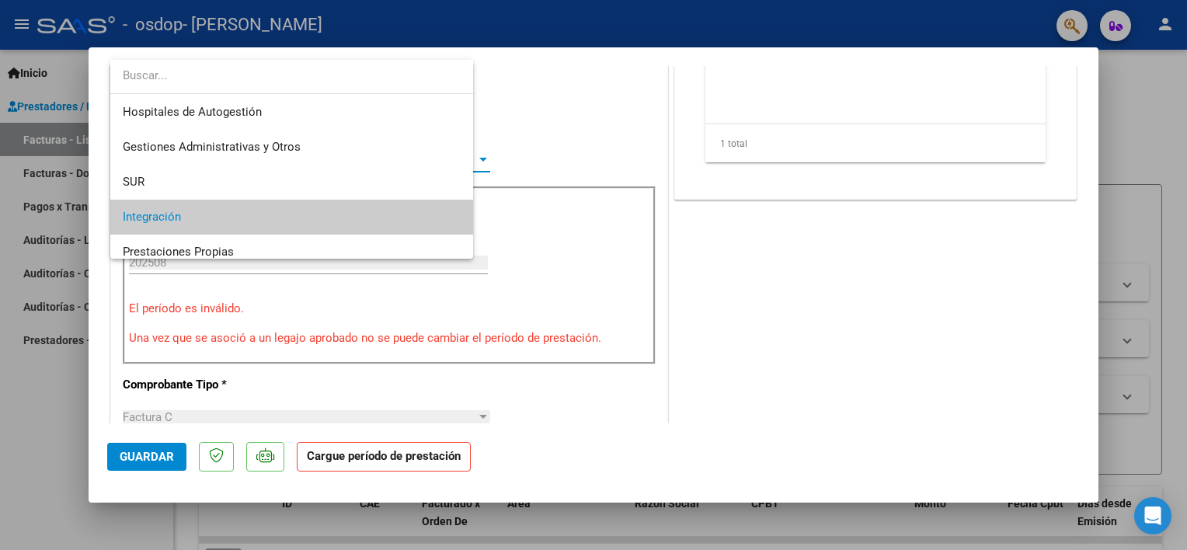
scroll to position [58, 0]
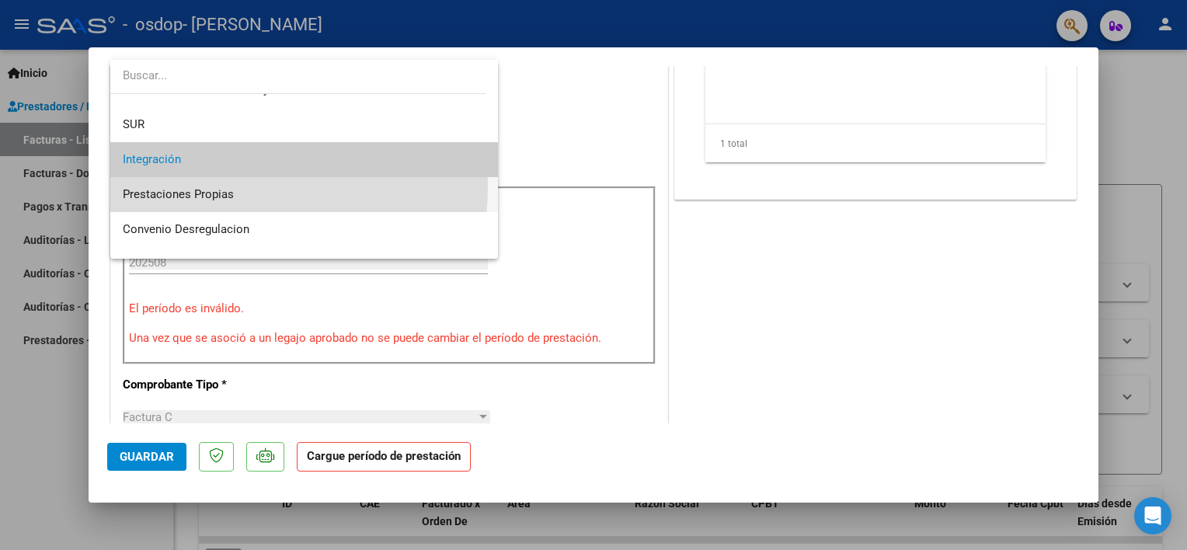
click at [236, 187] on span "Prestaciones Propias" at bounding box center [305, 194] width 364 height 35
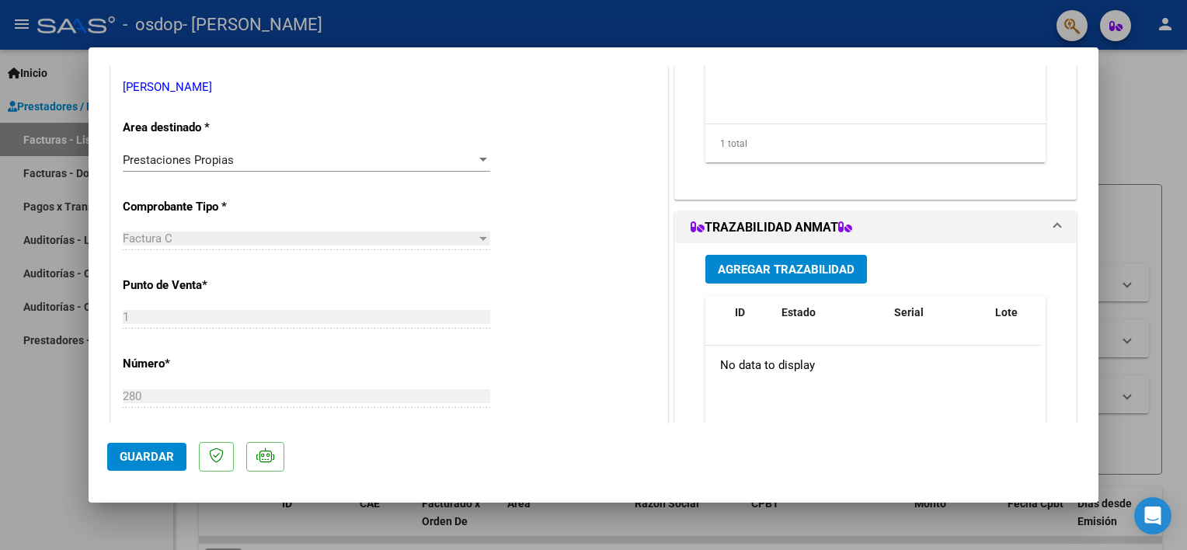
scroll to position [0, 0]
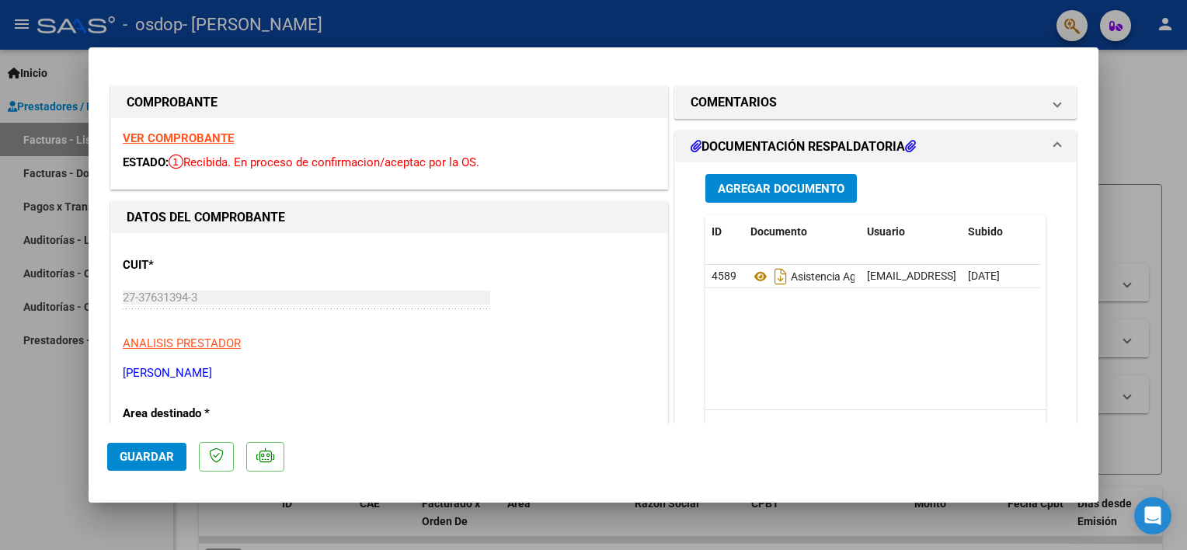
click at [244, 225] on h1 "DATOS DEL COMPROBANTE" at bounding box center [389, 217] width 525 height 19
click at [1051, 150] on mat-expansion-panel-header "DOCUMENTACIÓN RESPALDATORIA" at bounding box center [875, 146] width 401 height 31
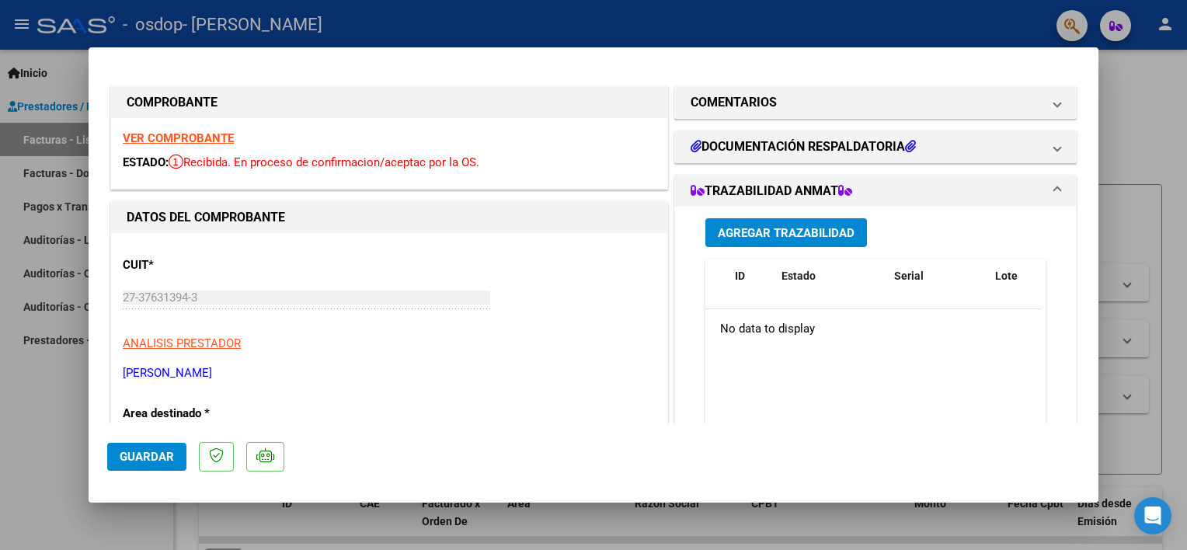
click at [1038, 196] on span "TRAZABILIDAD ANMAT" at bounding box center [873, 191] width 364 height 19
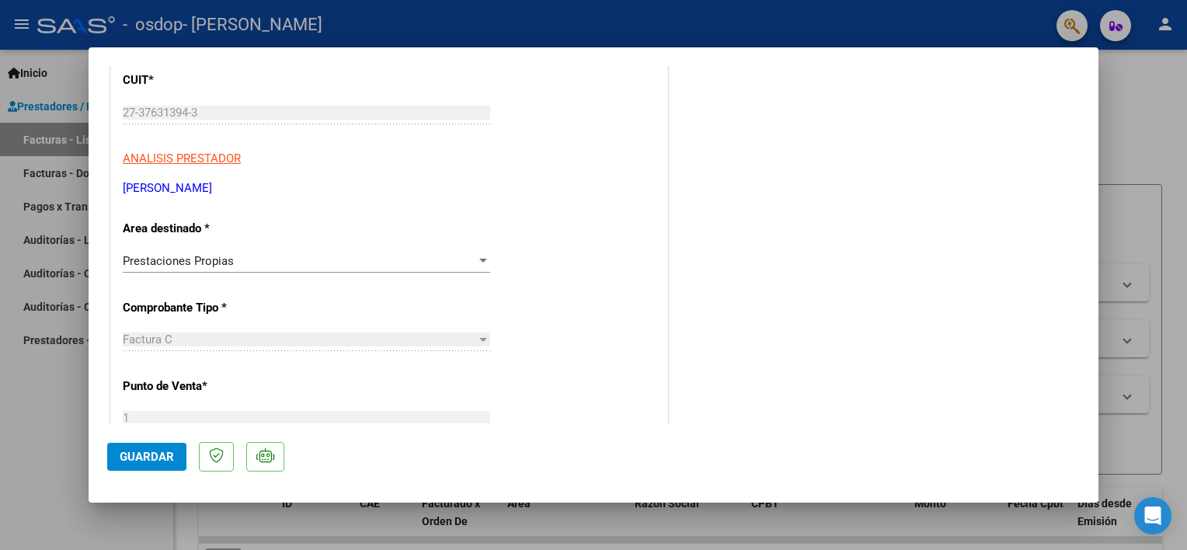
scroll to position [192, 0]
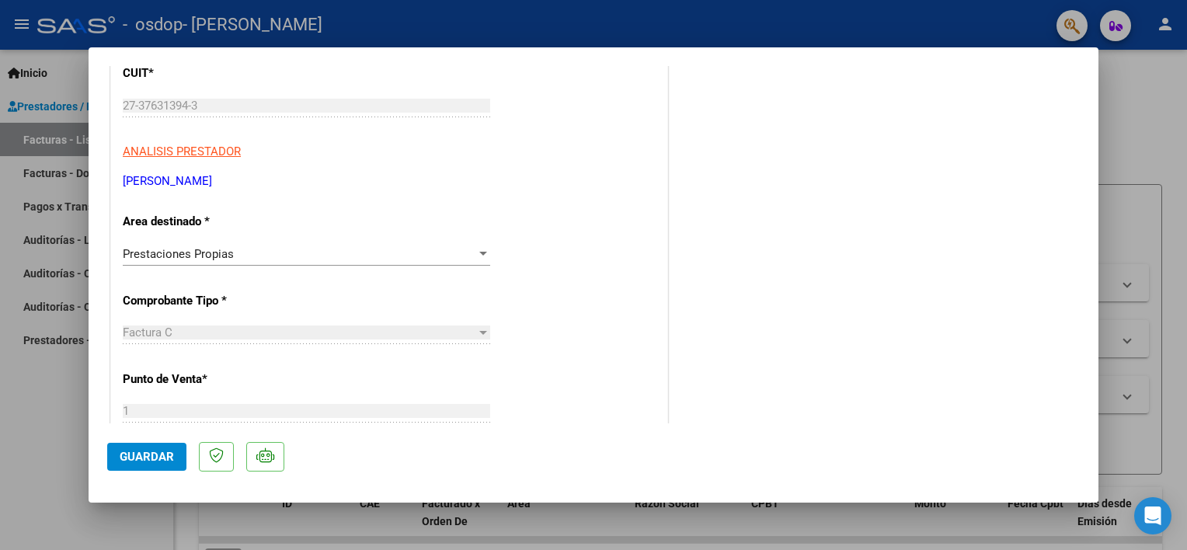
click at [483, 251] on div at bounding box center [483, 254] width 14 height 12
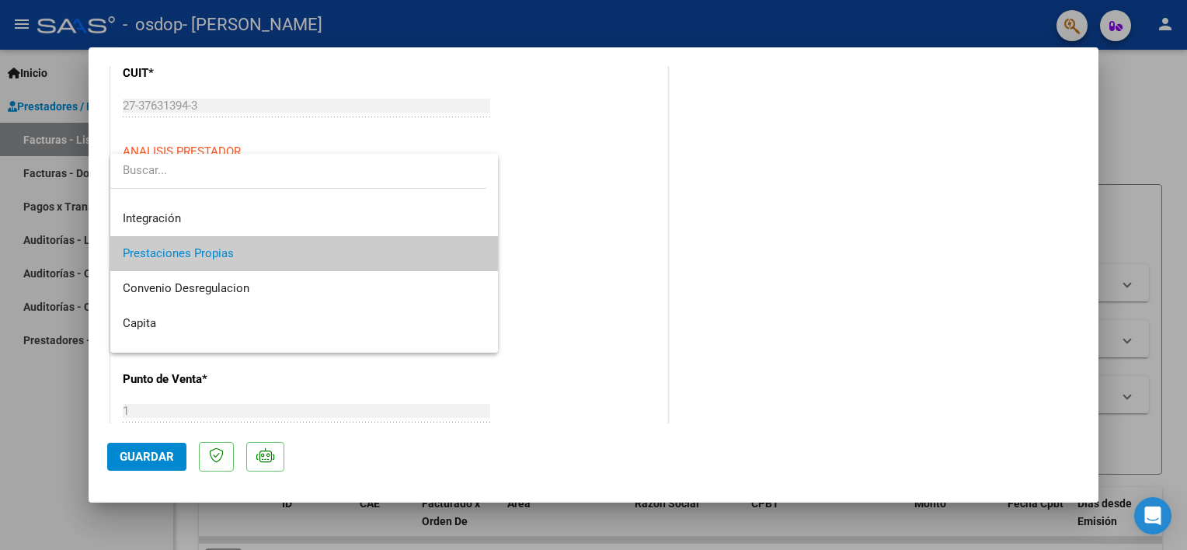
scroll to position [115, 0]
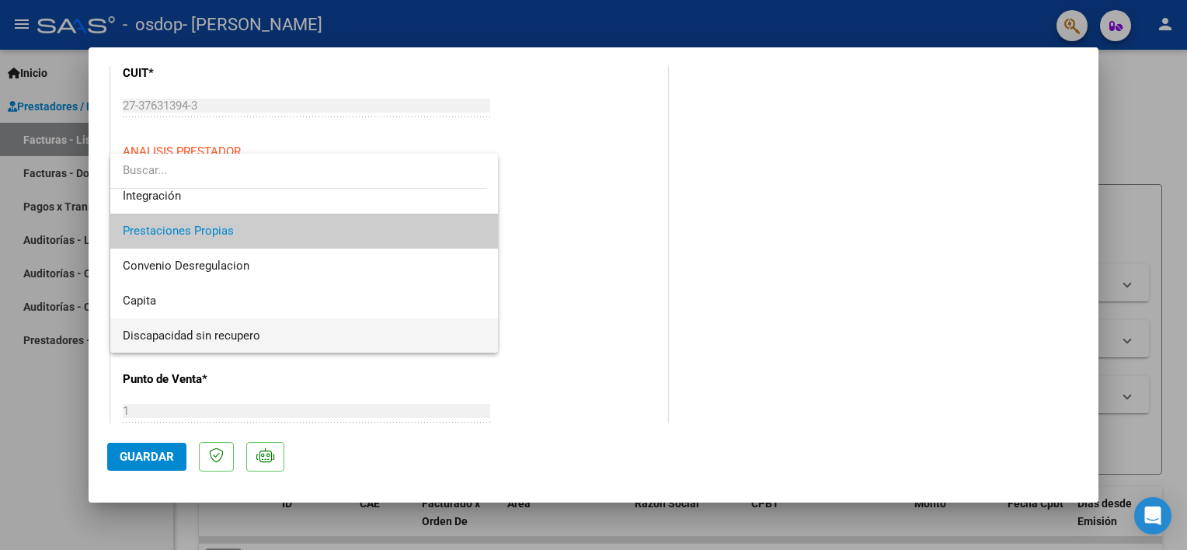
click at [278, 331] on span "Discapacidad sin recupero" at bounding box center [305, 336] width 364 height 35
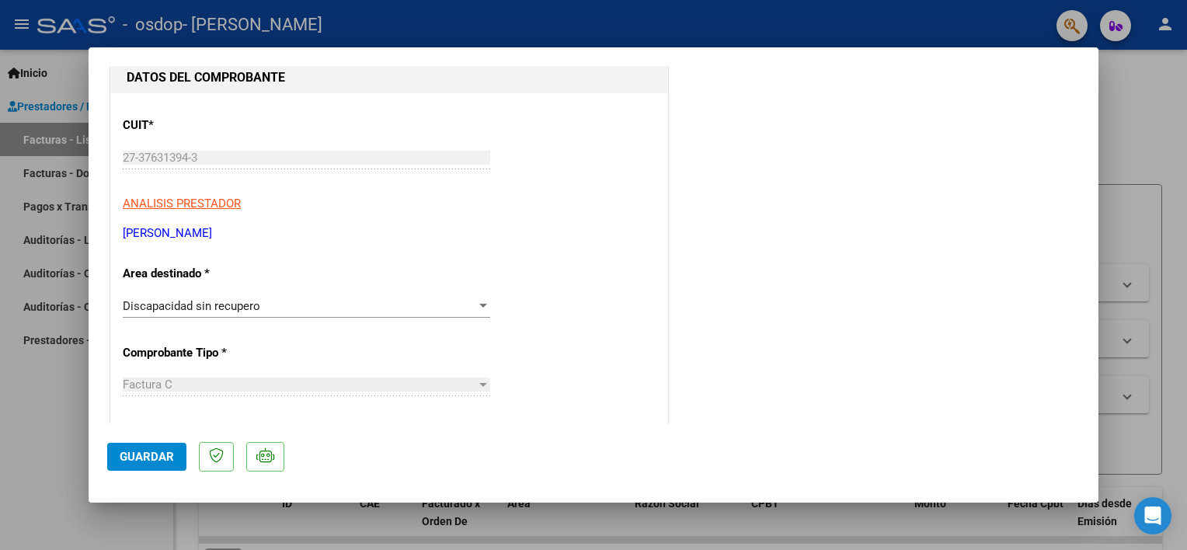
scroll to position [153, 0]
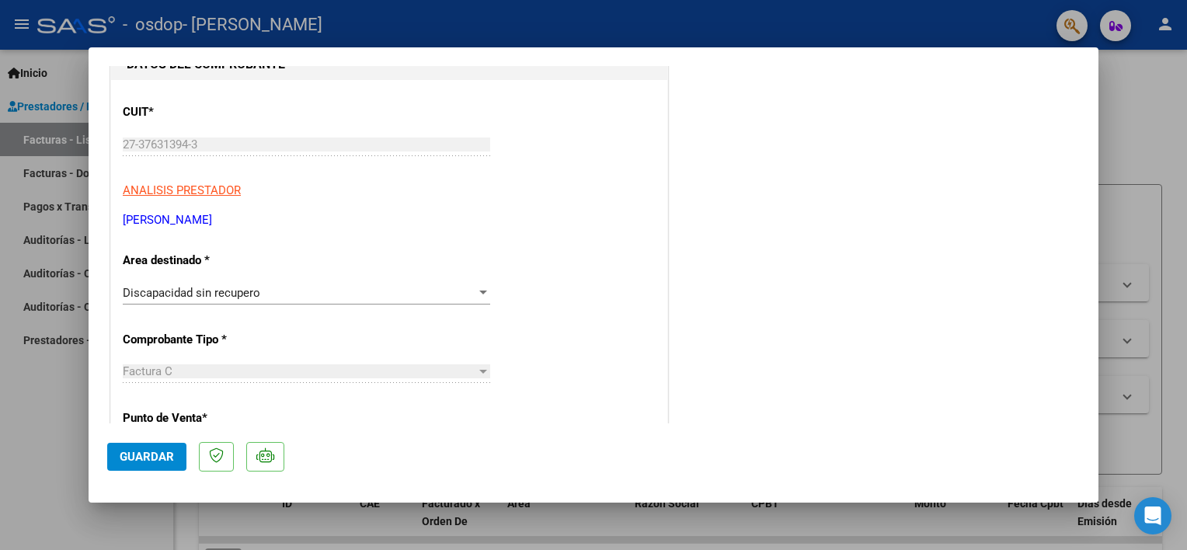
click at [416, 300] on div "Discapacidad sin recupero Seleccionar Area" at bounding box center [307, 292] width 368 height 23
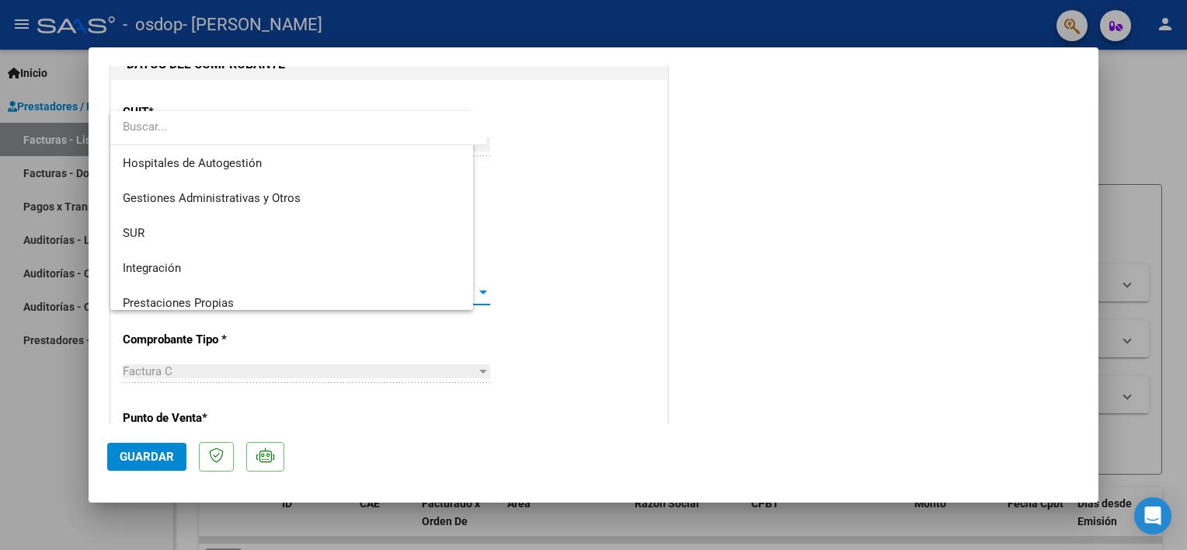
scroll to position [115, 0]
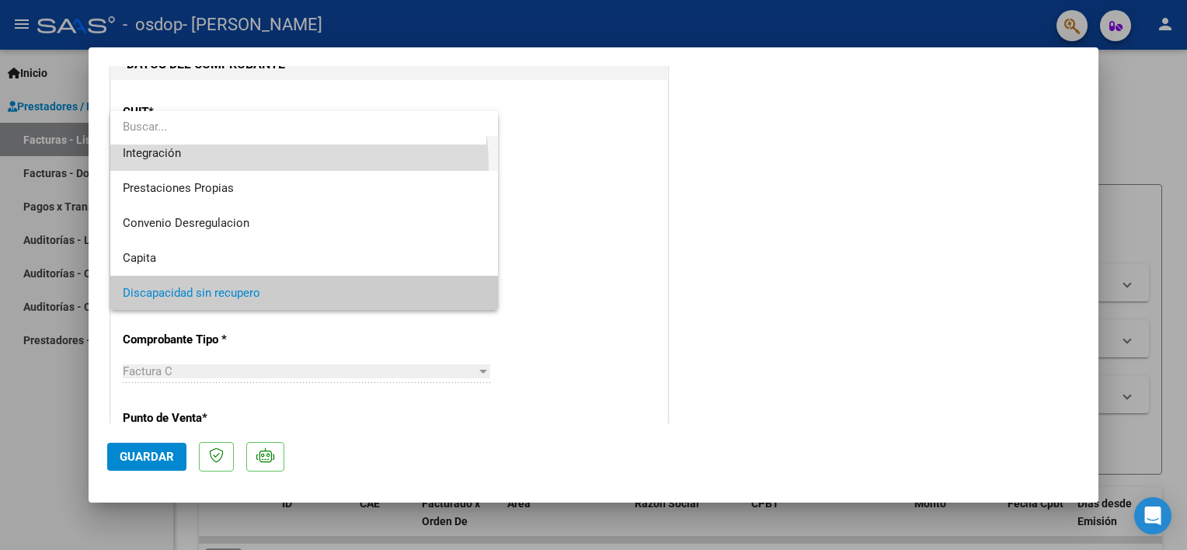
click at [270, 163] on span "Integración" at bounding box center [305, 153] width 364 height 35
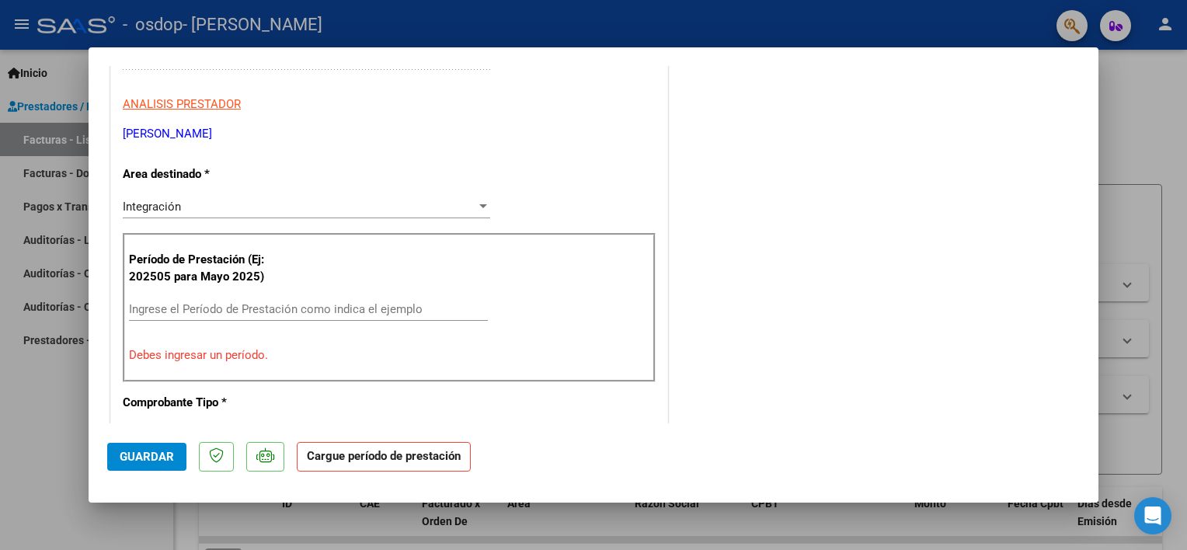
scroll to position [245, 0]
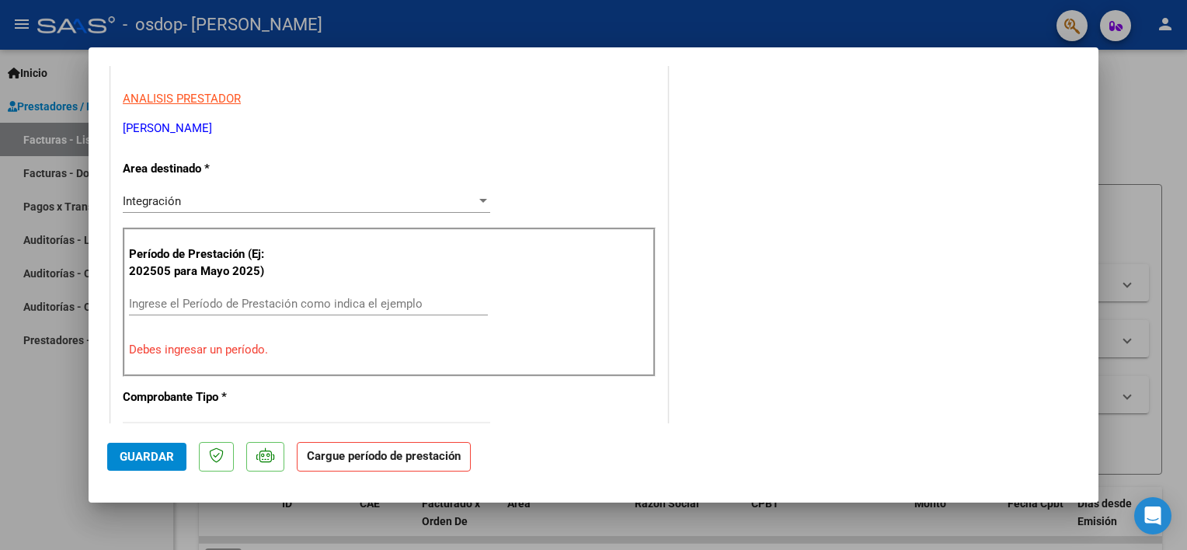
click at [476, 202] on div at bounding box center [483, 201] width 14 height 12
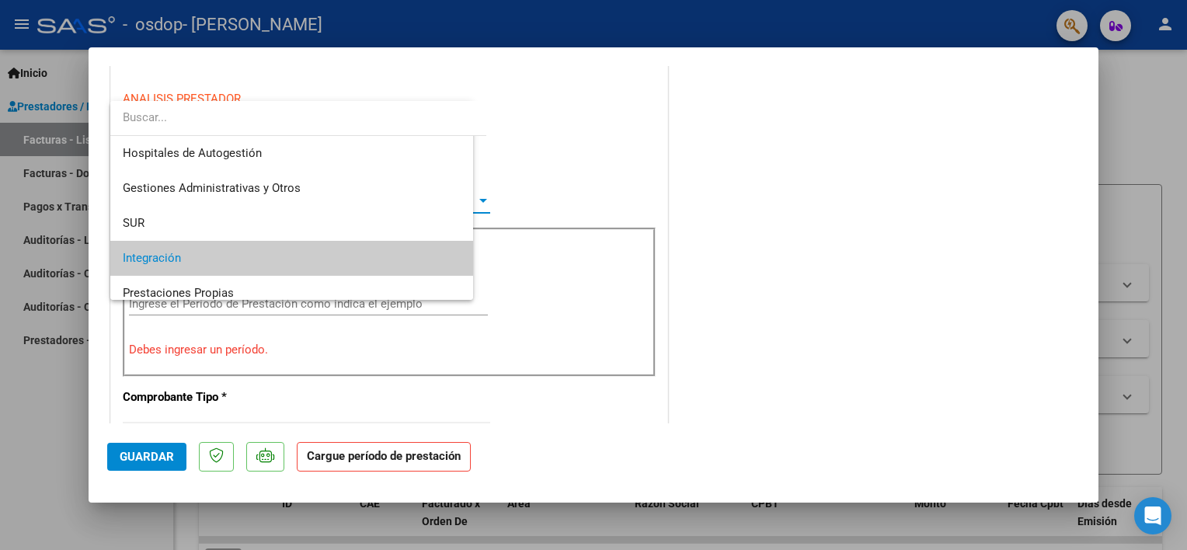
scroll to position [58, 0]
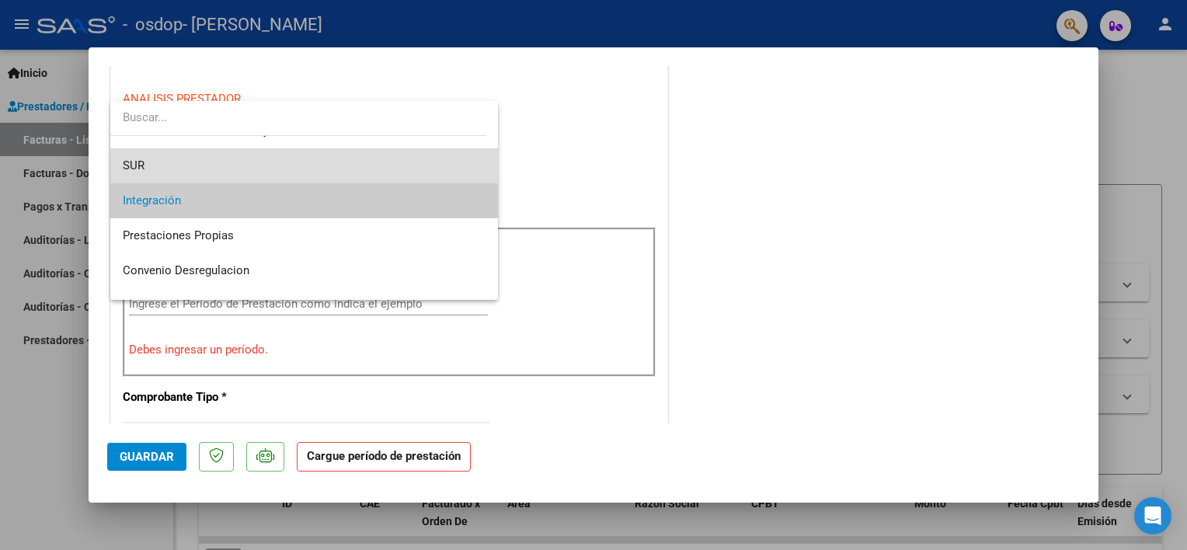
click at [399, 173] on span "SUR" at bounding box center [305, 165] width 364 height 35
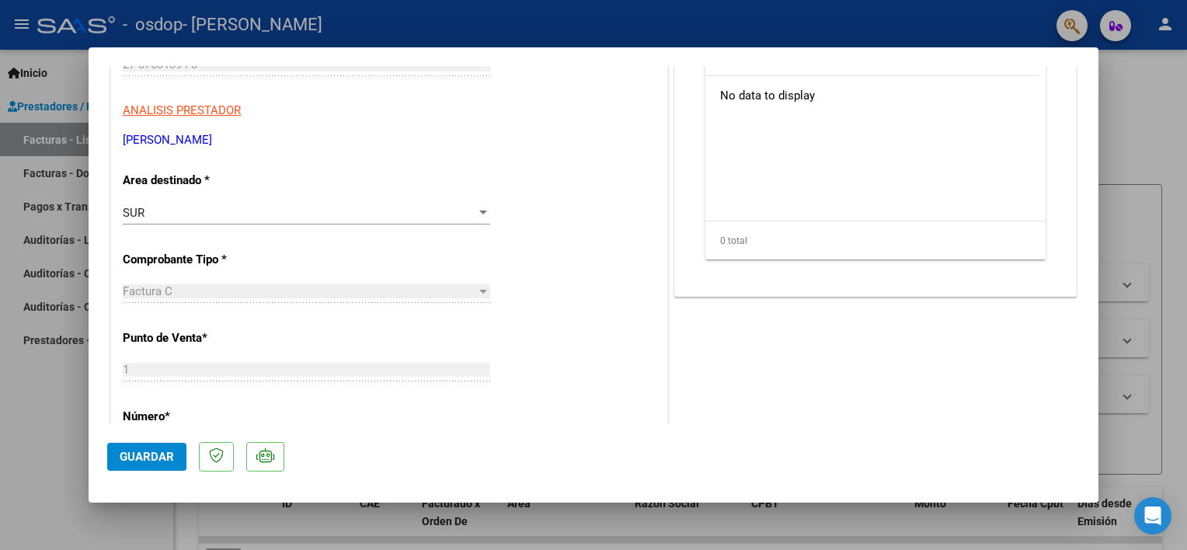
scroll to position [238, 0]
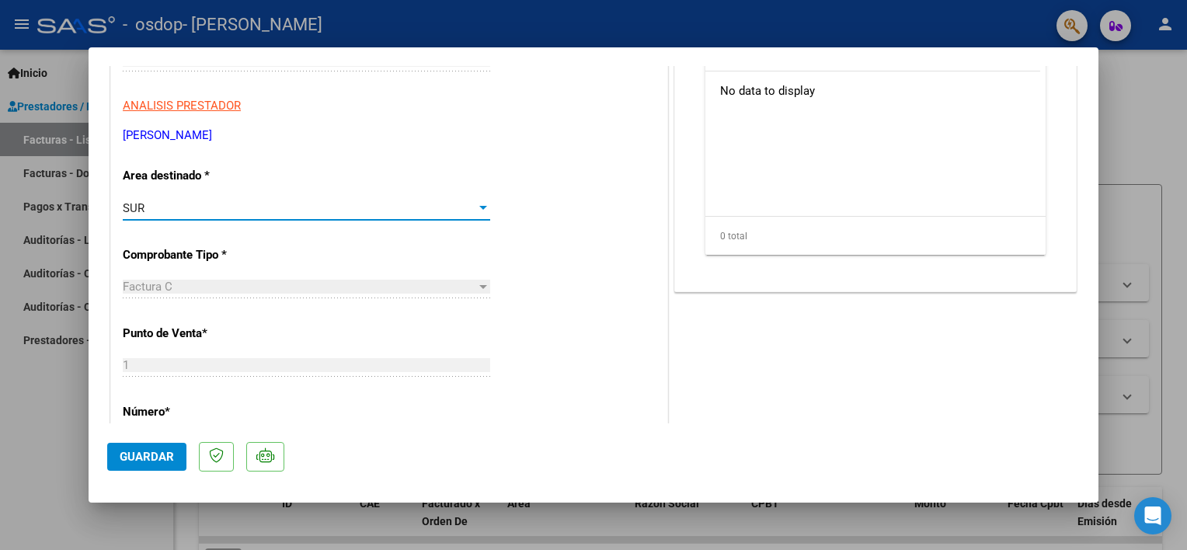
click at [470, 209] on div "SUR" at bounding box center [300, 208] width 354 height 14
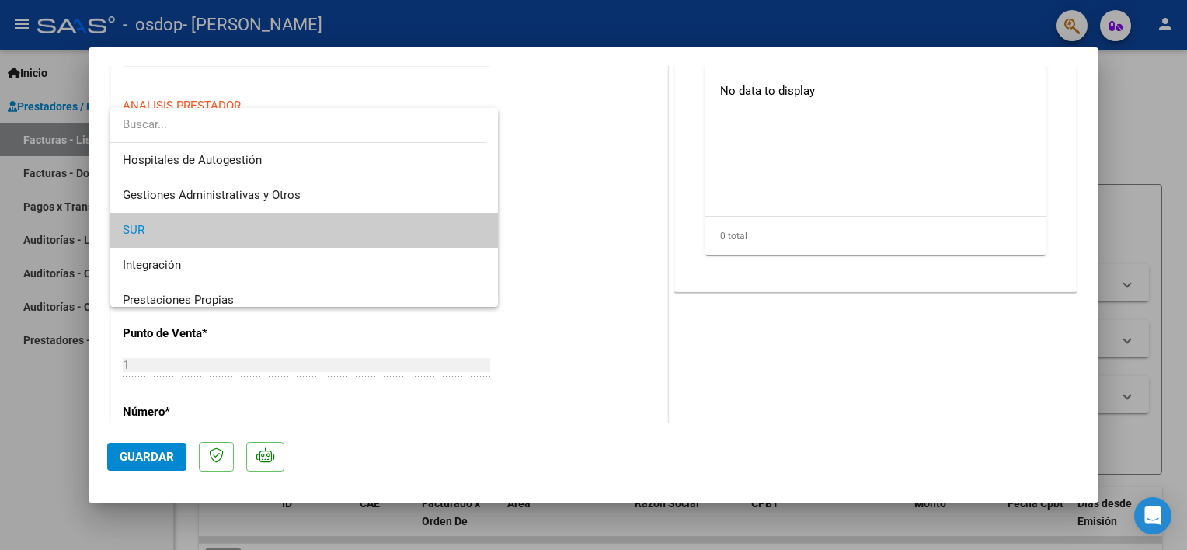
scroll to position [23, 0]
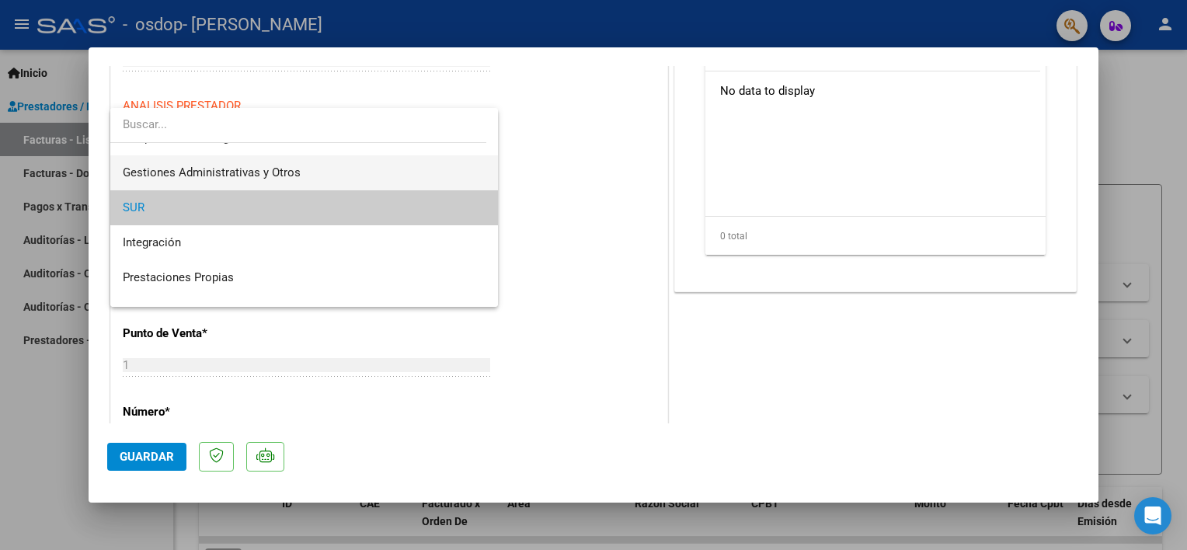
click at [330, 176] on span "Gestiones Administrativas y Otros" at bounding box center [305, 172] width 364 height 35
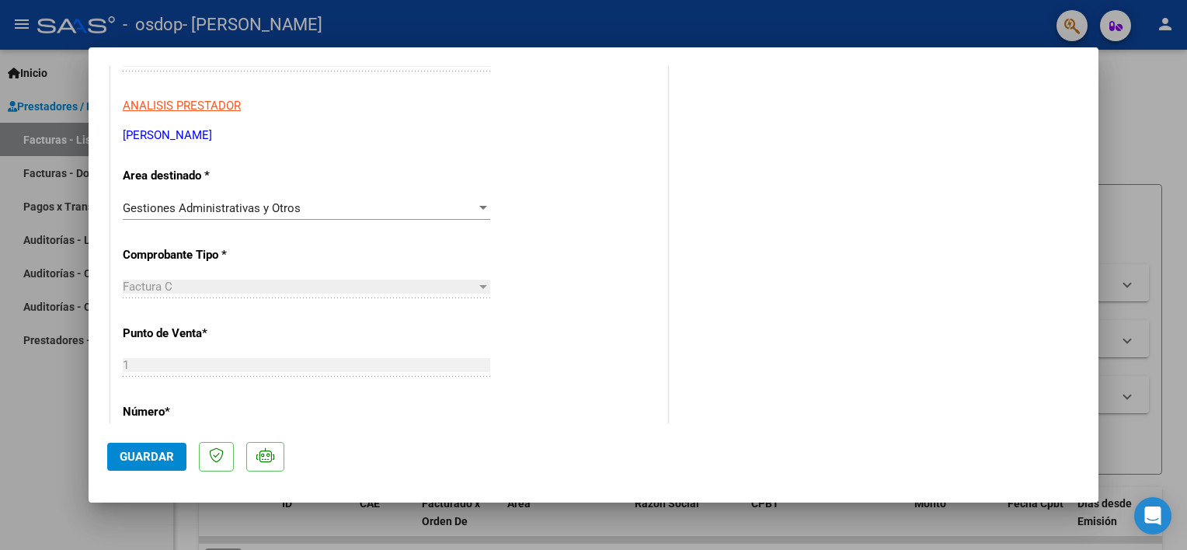
scroll to position [0, 0]
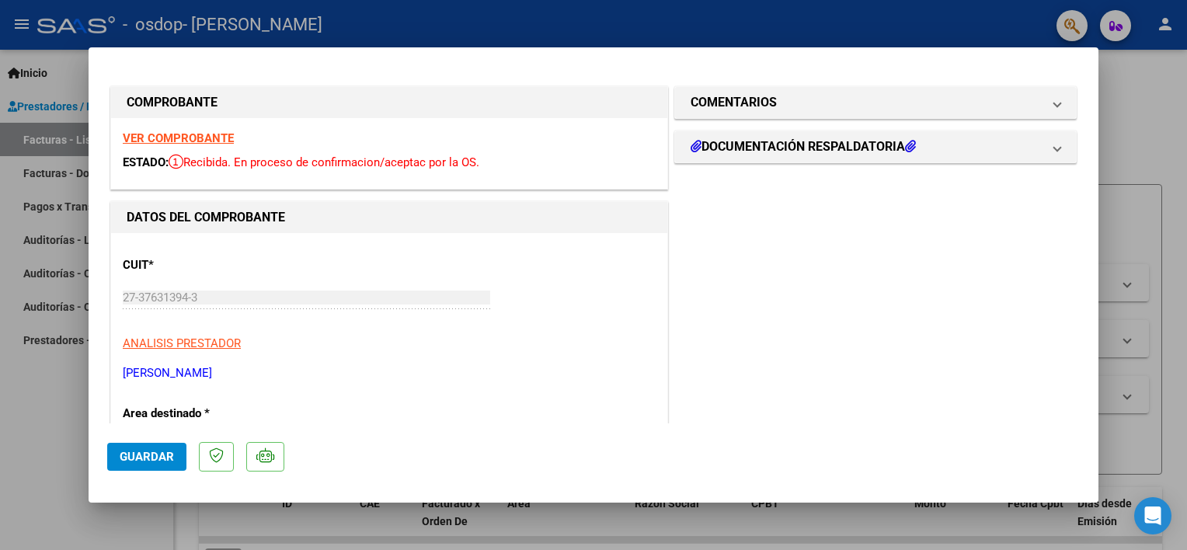
click at [1143, 127] on div at bounding box center [593, 275] width 1187 height 550
type input "$ 0,00"
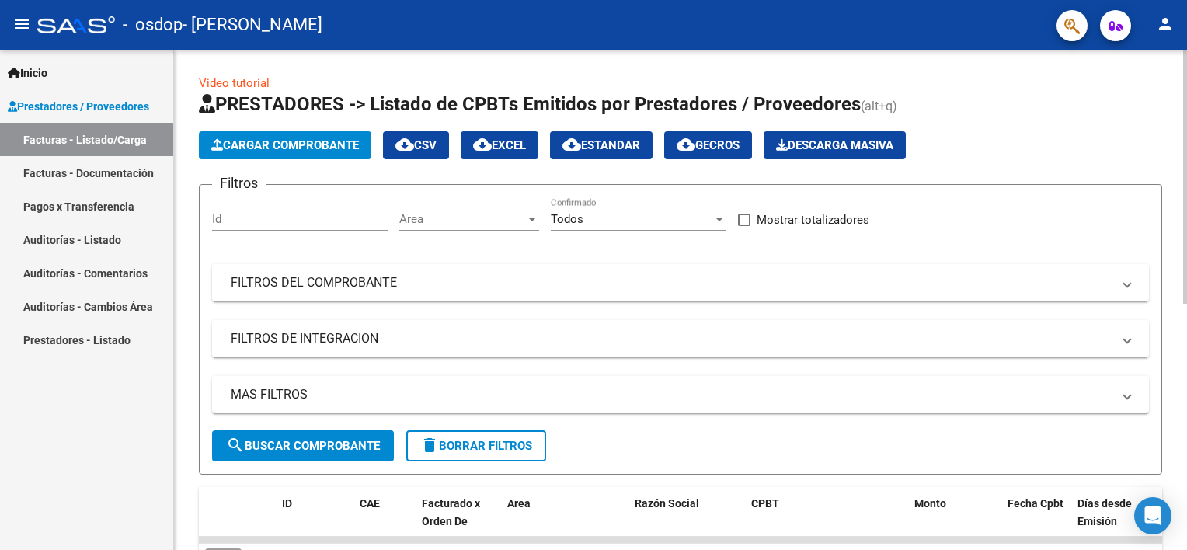
click at [1186, 127] on div at bounding box center [1186, 177] width 4 height 254
click at [270, 289] on mat-panel-title "FILTROS DEL COMPROBANTE" at bounding box center [671, 282] width 881 height 17
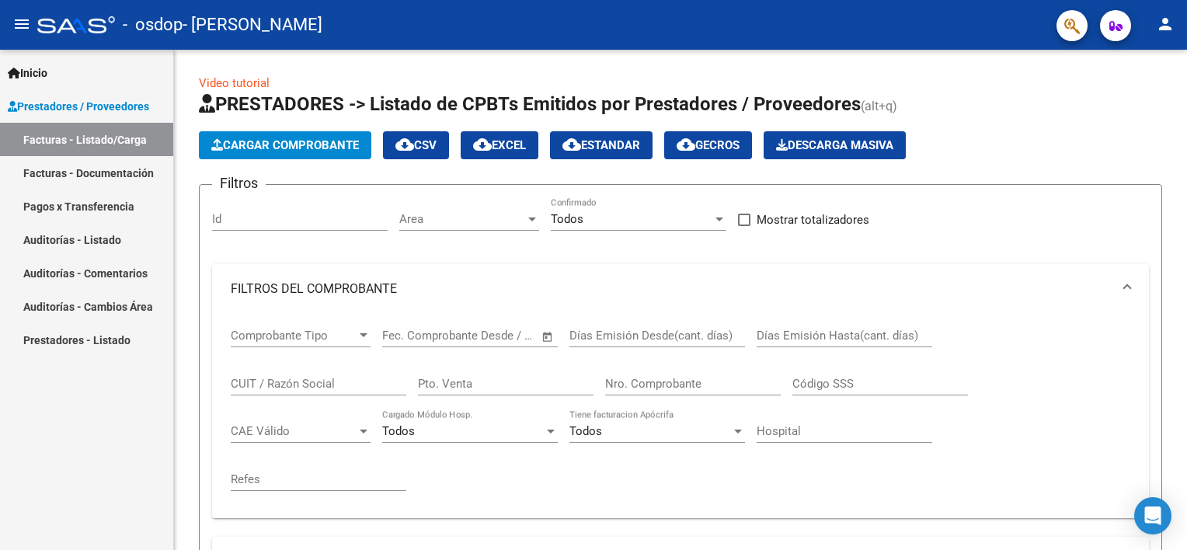
click at [124, 178] on link "Facturas - Documentación" at bounding box center [86, 172] width 173 height 33
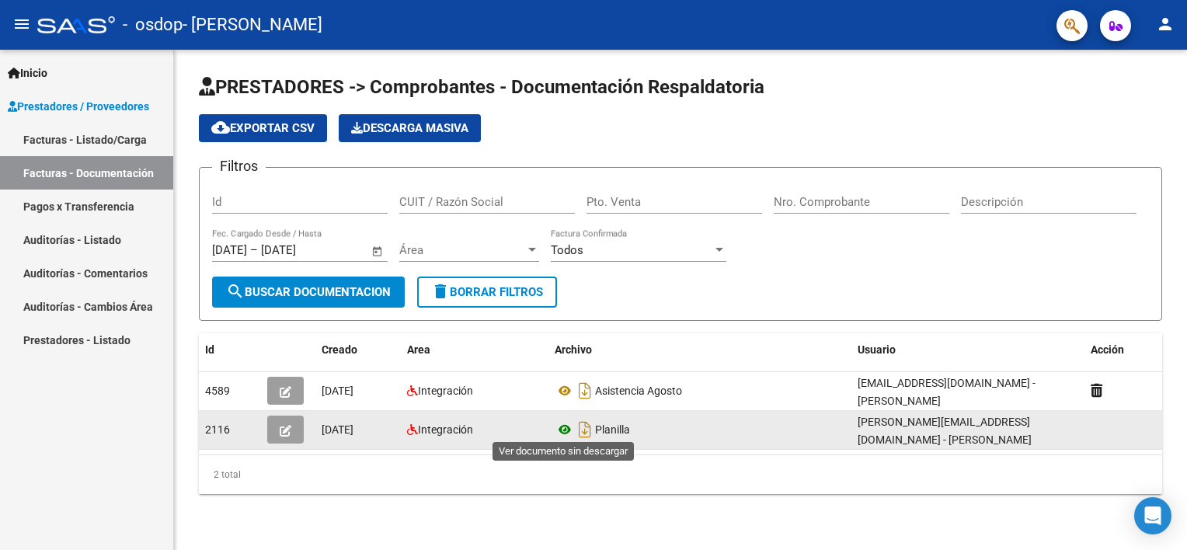
click at [557, 427] on icon at bounding box center [565, 429] width 20 height 19
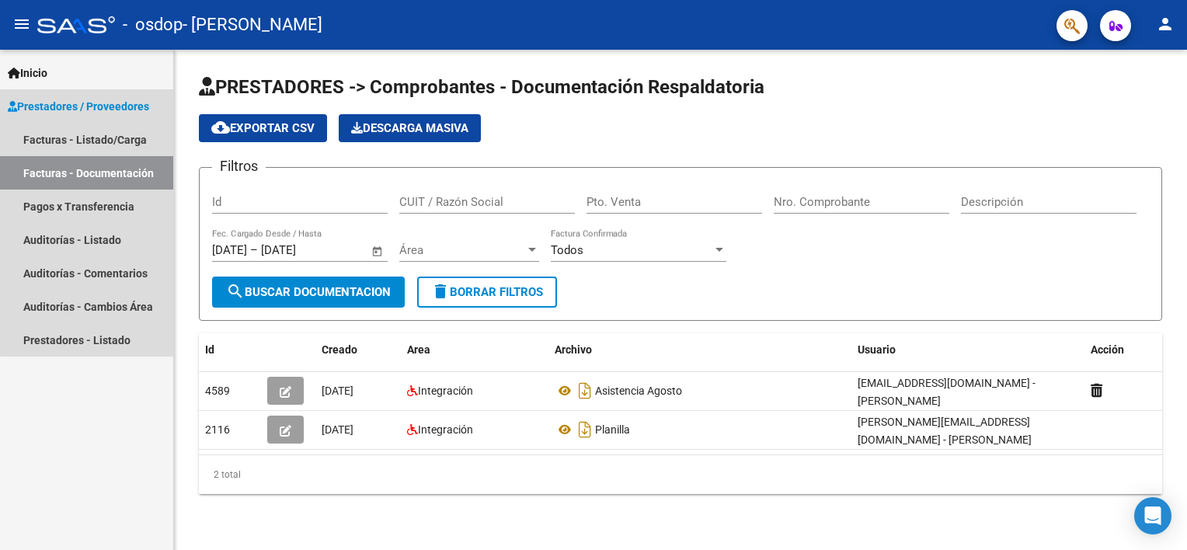
click at [90, 177] on link "Facturas - Documentación" at bounding box center [86, 172] width 173 height 33
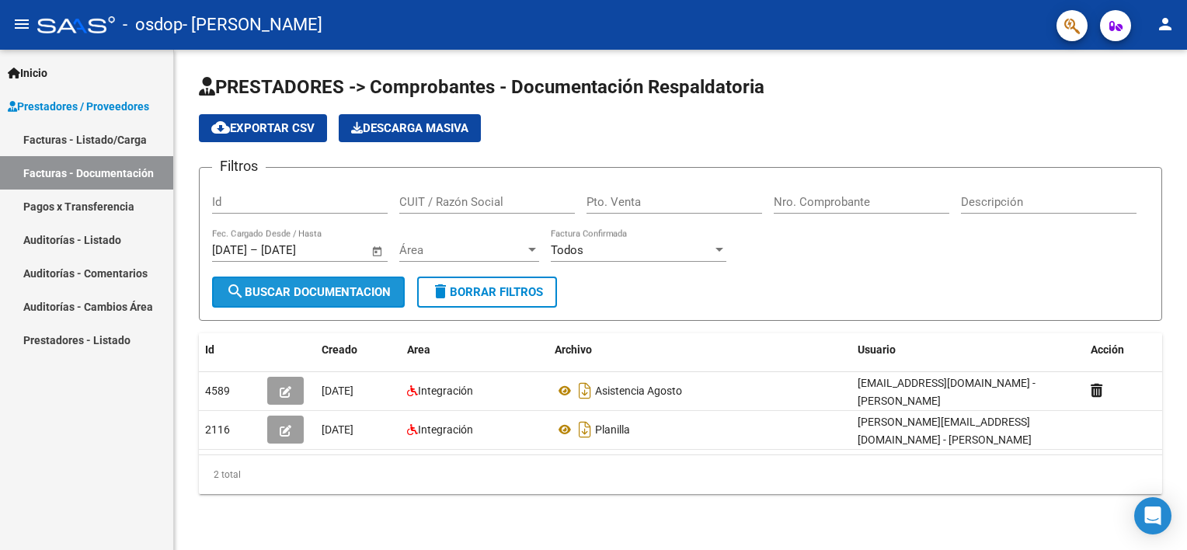
click at [354, 293] on span "search Buscar Documentacion" at bounding box center [308, 292] width 165 height 14
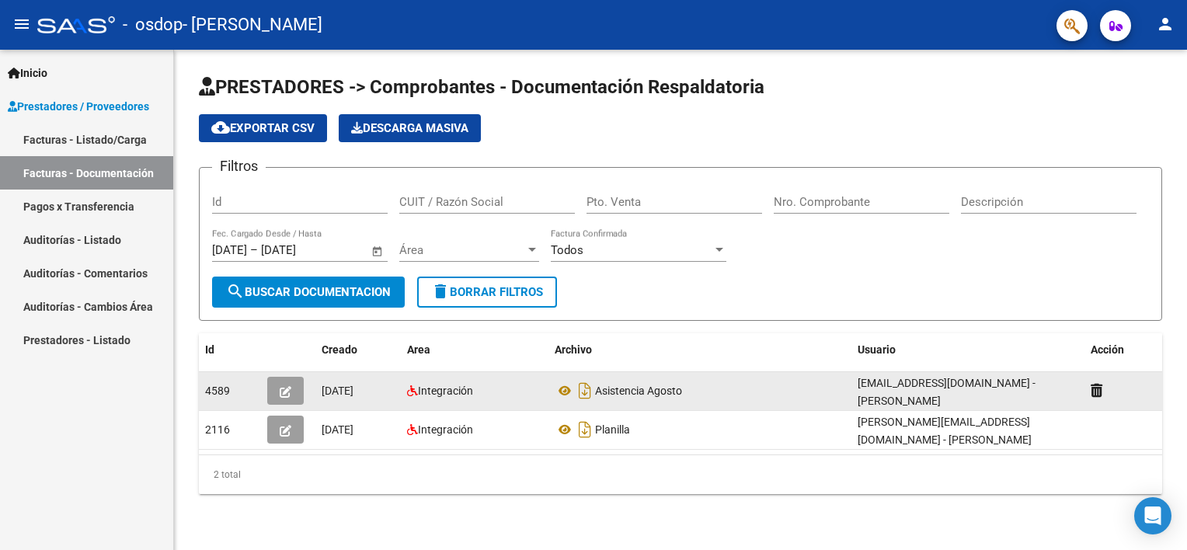
click at [298, 389] on button "button" at bounding box center [285, 391] width 37 height 28
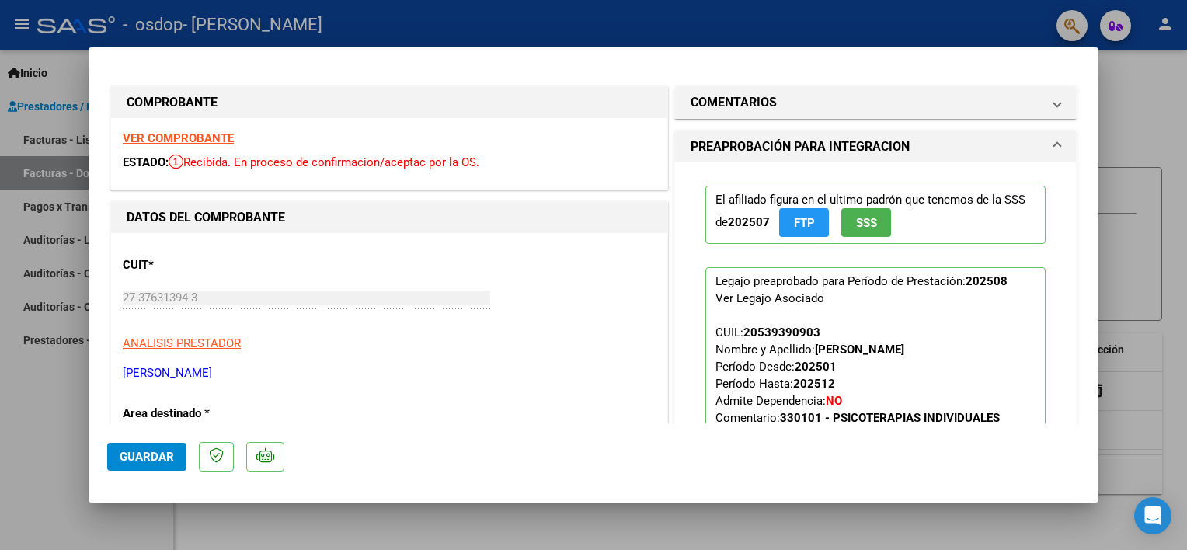
click at [166, 452] on span "Guardar" at bounding box center [147, 457] width 54 height 14
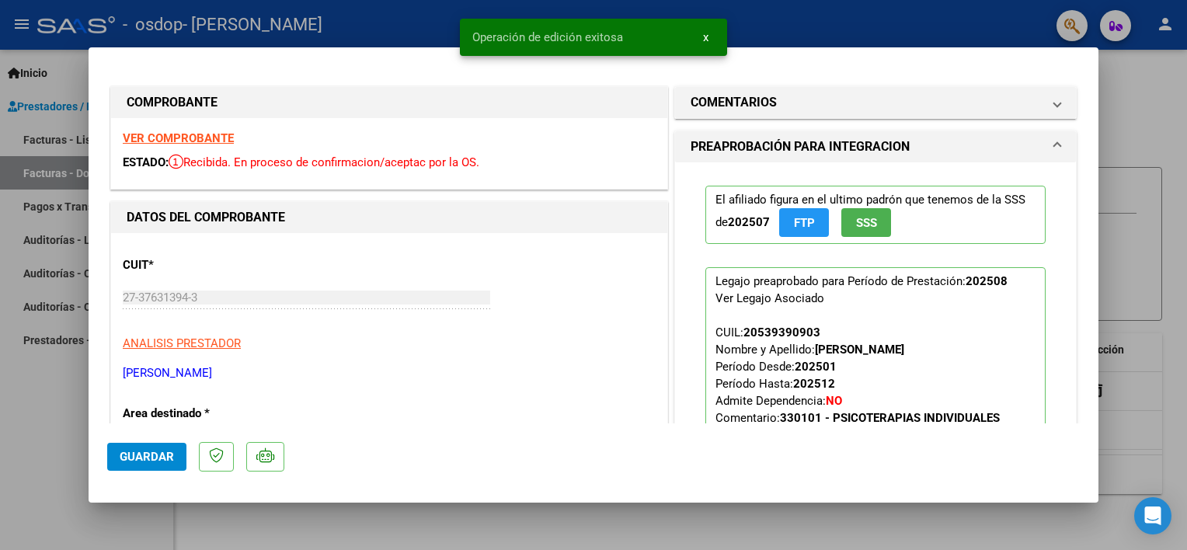
click at [1135, 96] on div at bounding box center [593, 275] width 1187 height 550
type input "$ 0,00"
